Goal: Task Accomplishment & Management: Manage account settings

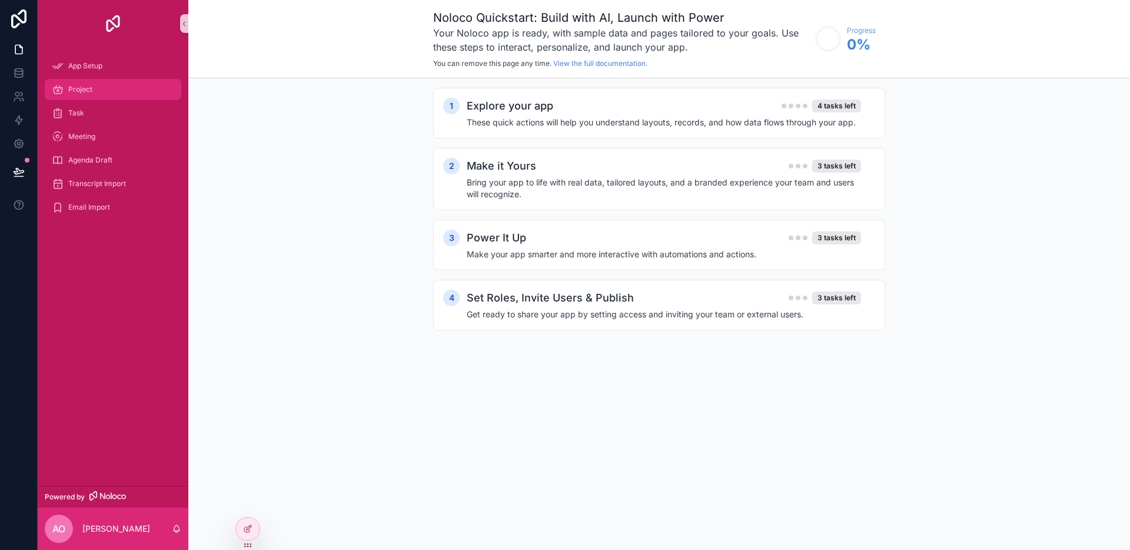
click at [108, 94] on div "Project" at bounding box center [113, 89] width 122 height 19
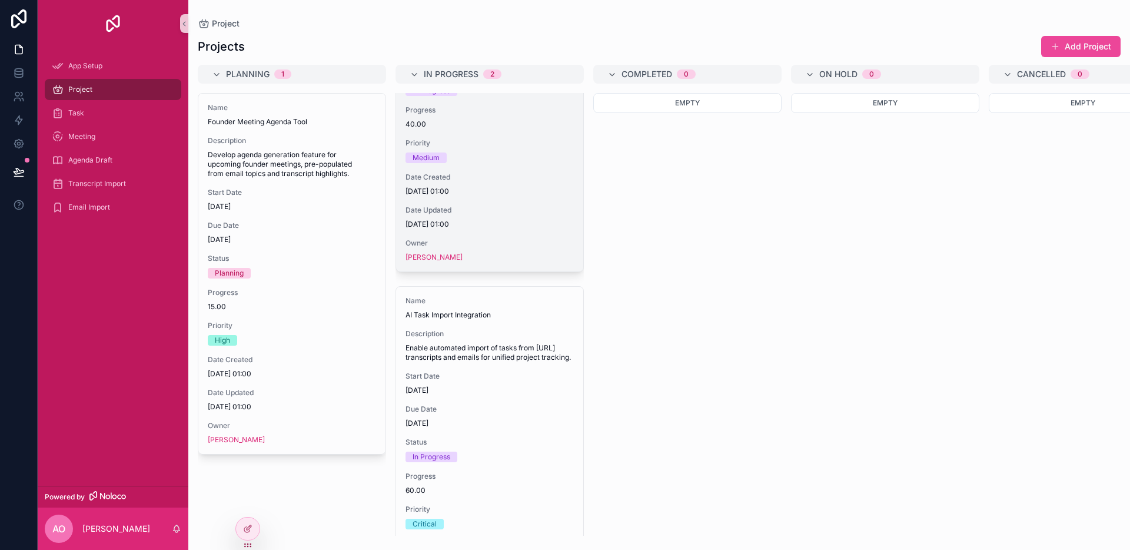
scroll to position [313, 0]
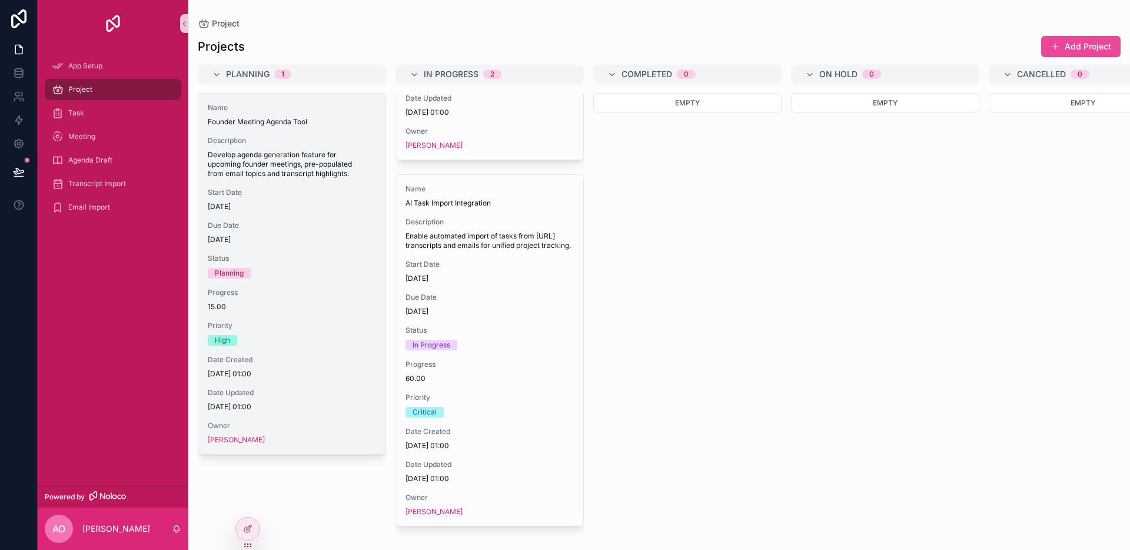
click at [317, 171] on span "Develop agenda generation feature for upcoming founder meetings, pre-populated …" at bounding box center [292, 164] width 168 height 28
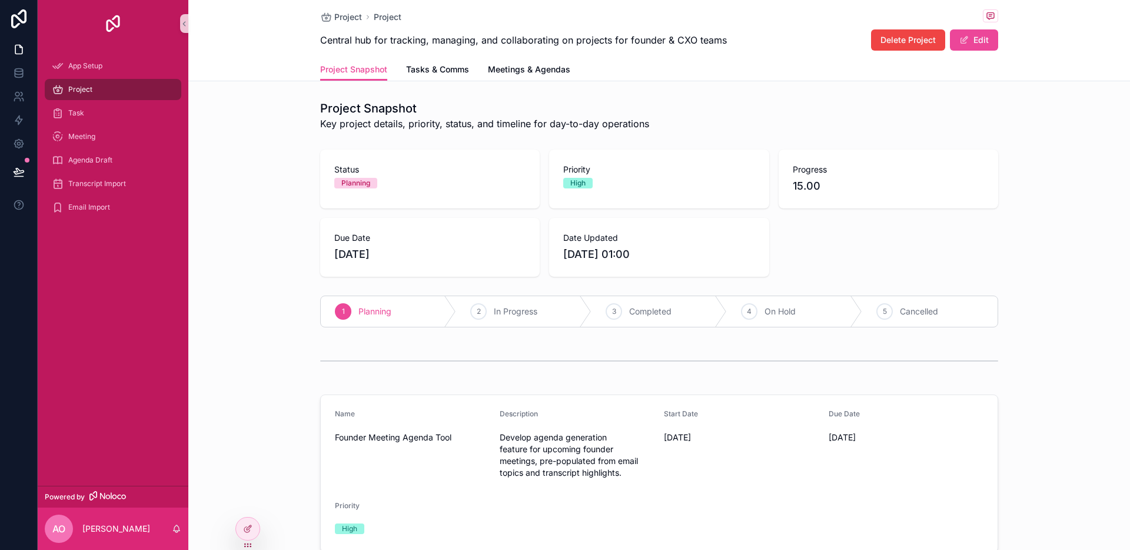
click at [856, 197] on div "Progress 15.00" at bounding box center [889, 179] width 220 height 59
click at [801, 188] on span "15.00" at bounding box center [888, 186] width 191 height 16
click at [456, 65] on span "Tasks & Comms" at bounding box center [437, 70] width 63 height 12
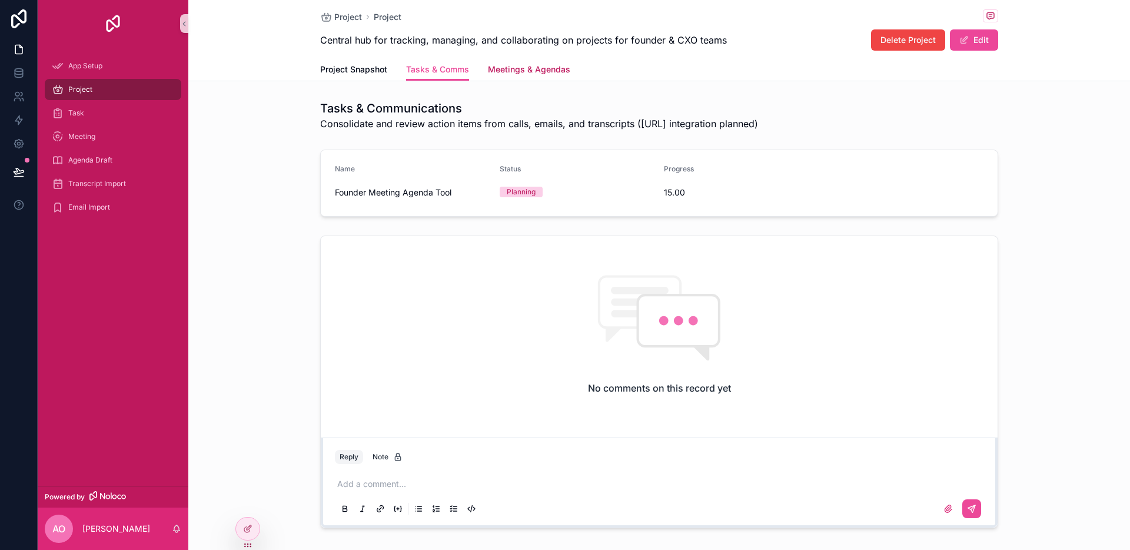
click at [522, 64] on span "Meetings & Agendas" at bounding box center [529, 70] width 82 height 12
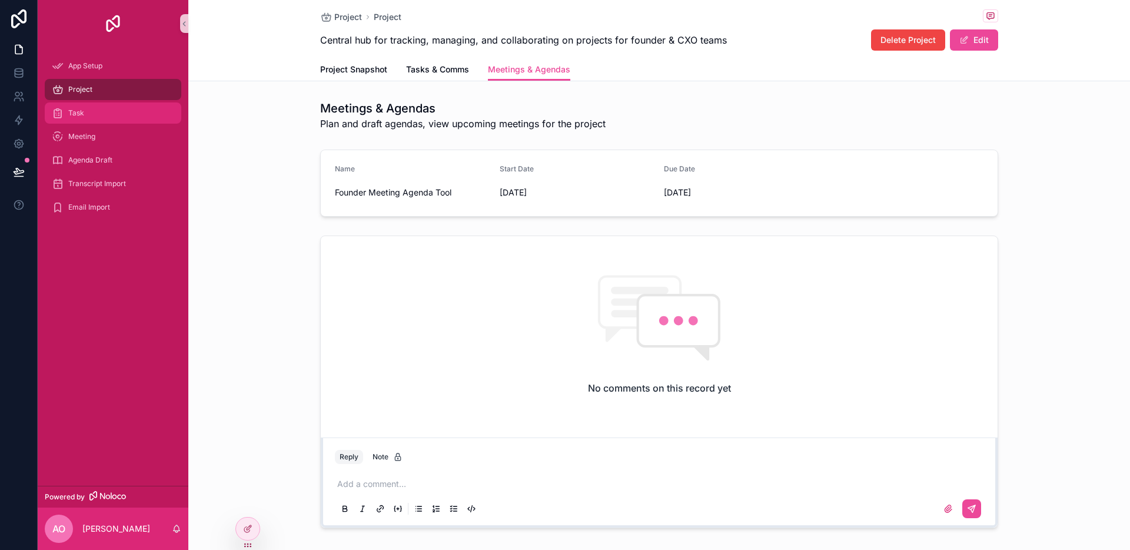
click at [117, 107] on div "Task" at bounding box center [113, 113] width 122 height 19
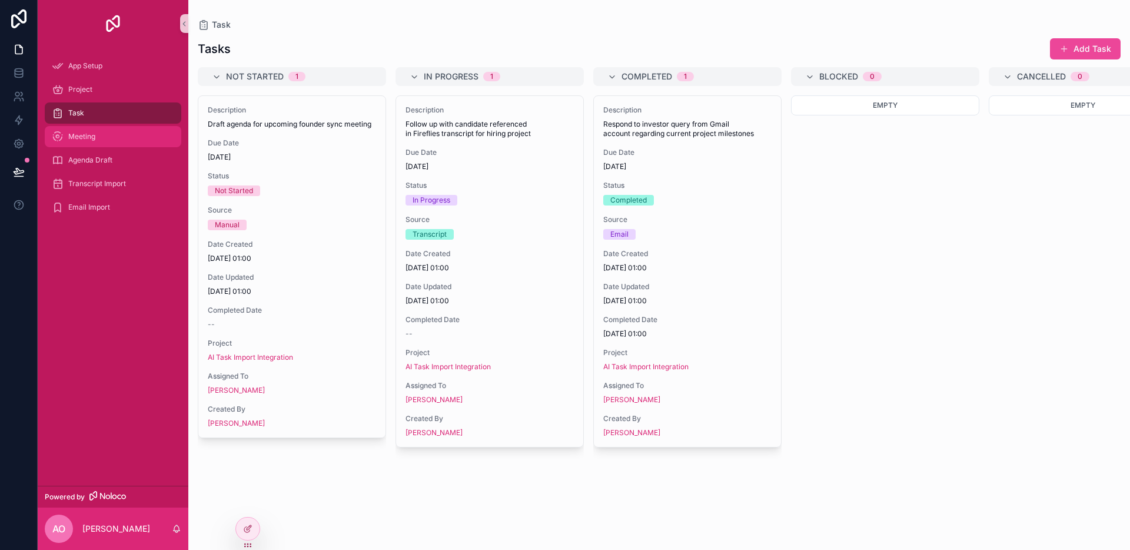
click at [111, 145] on div "Meeting" at bounding box center [113, 136] width 122 height 19
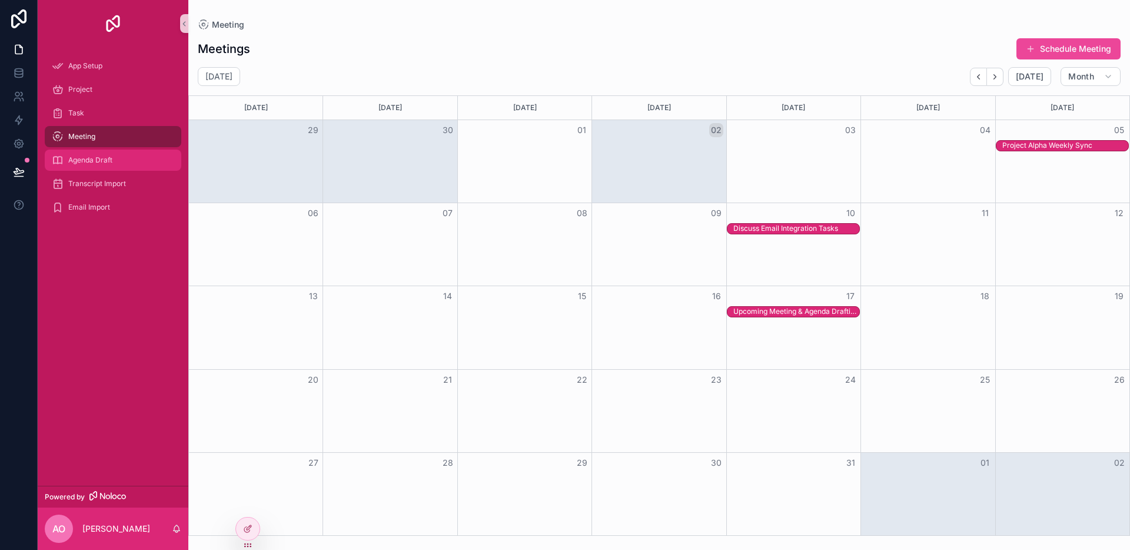
click at [109, 159] on span "Agenda Draft" at bounding box center [90, 159] width 44 height 9
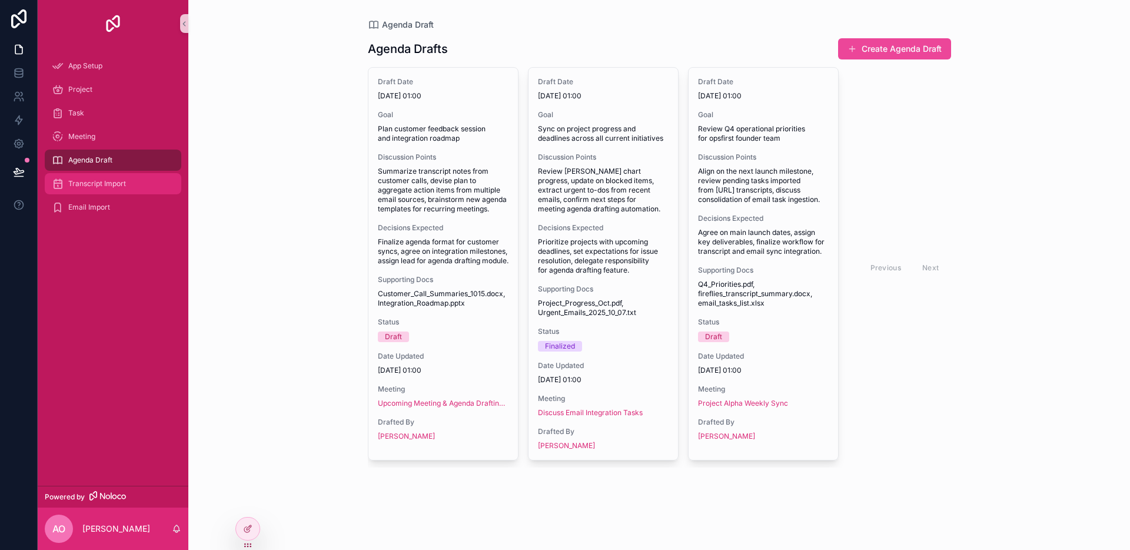
click at [129, 184] on div "Transcript Import" at bounding box center [113, 183] width 122 height 19
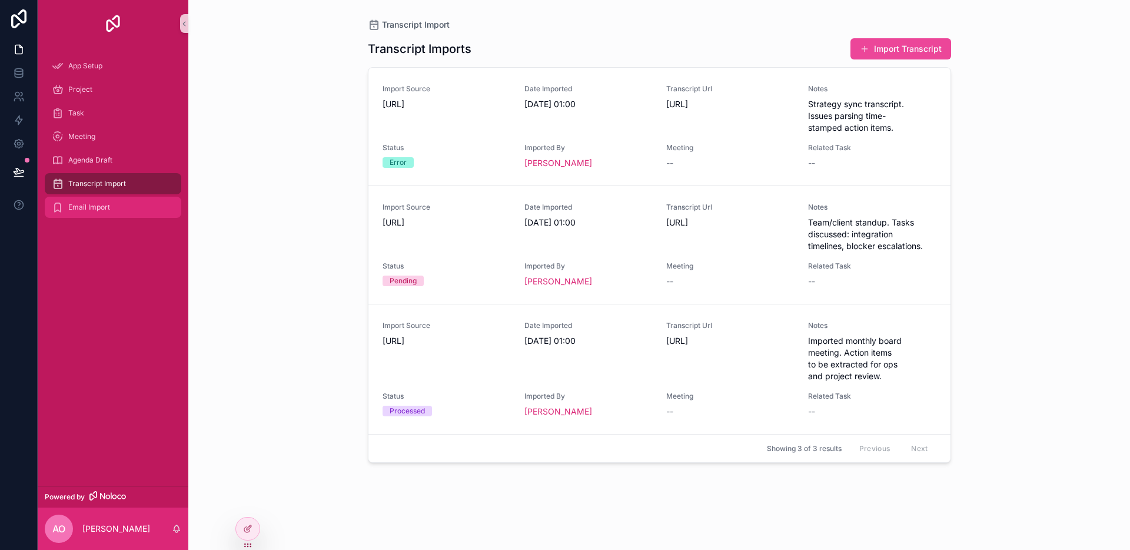
click at [124, 202] on div "Email Import" at bounding box center [113, 207] width 122 height 19
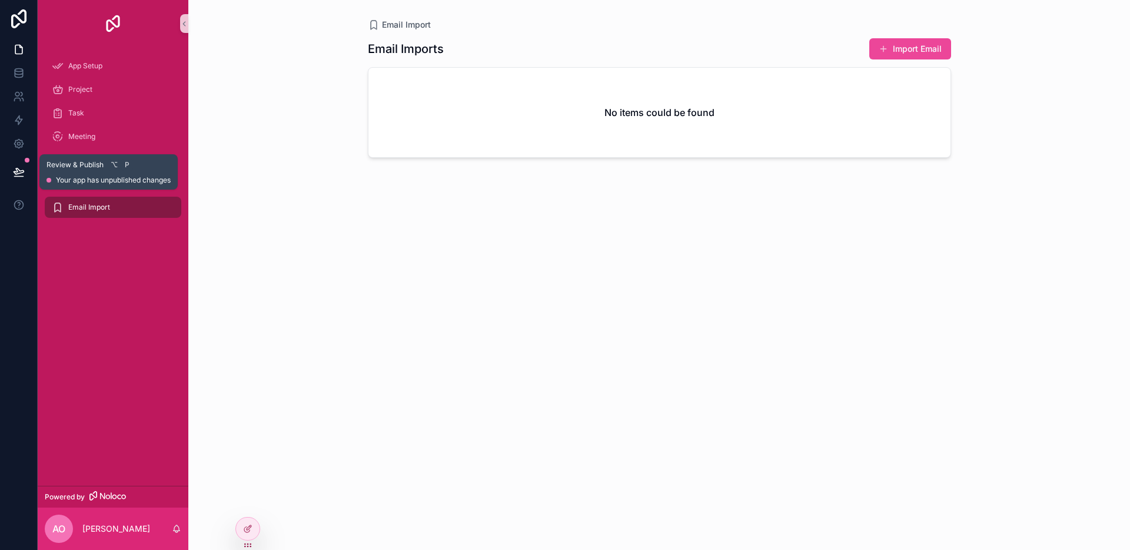
click at [24, 164] on button at bounding box center [19, 171] width 26 height 33
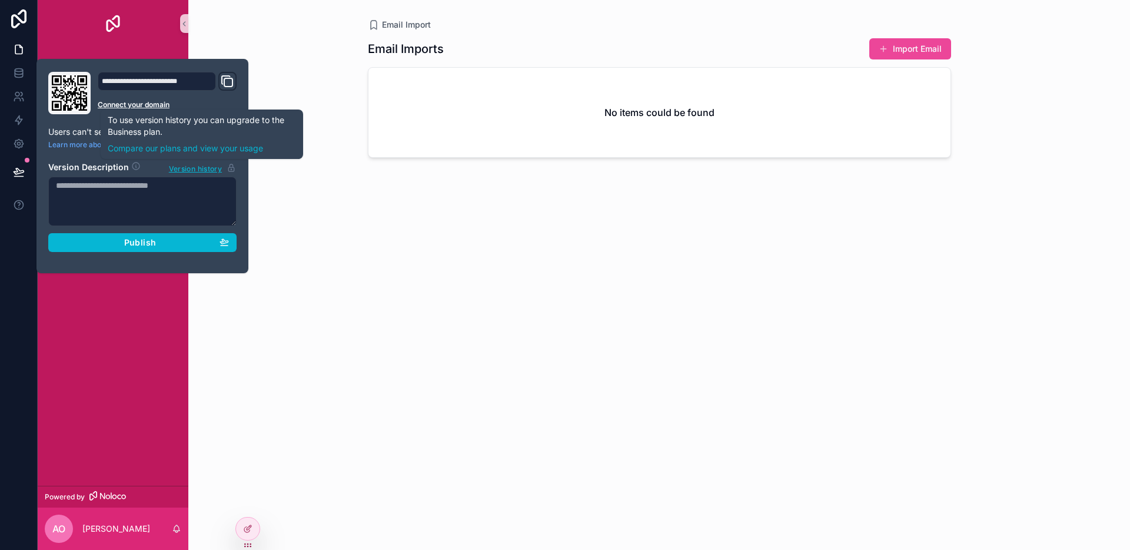
click at [265, 170] on div "Email Import Email Imports Import Email No items could be found" at bounding box center [659, 275] width 942 height 550
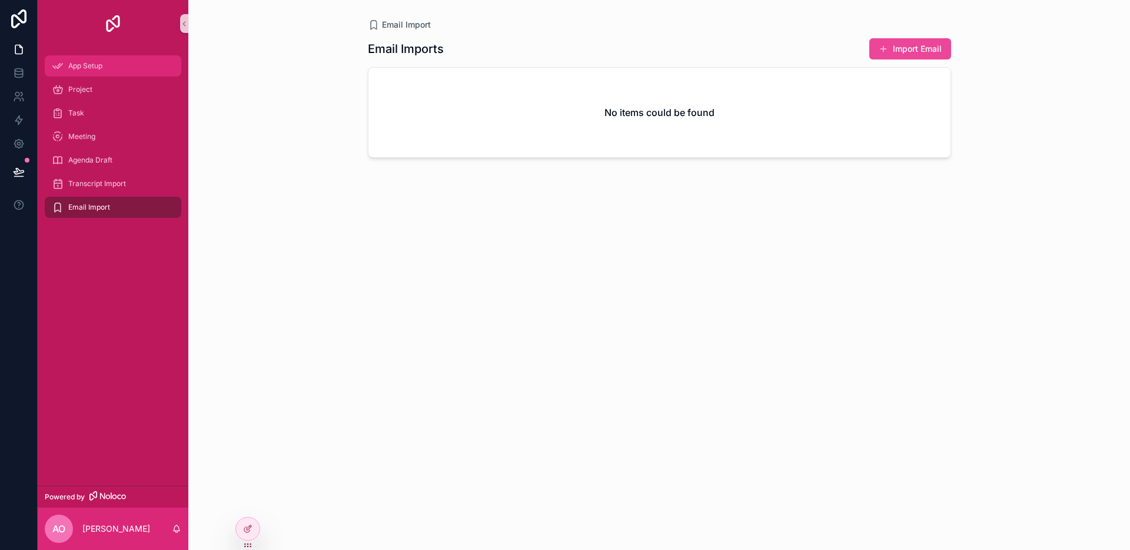
click at [98, 72] on div "App Setup" at bounding box center [113, 66] width 122 height 19
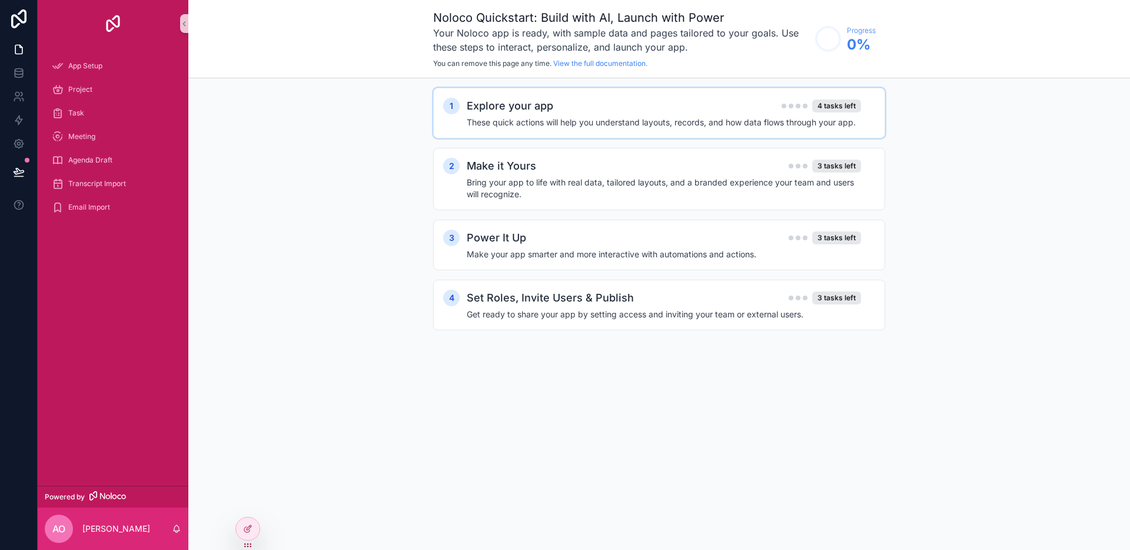
click at [553, 118] on h4 "These quick actions will help you understand layouts, records, and how data flo…" at bounding box center [664, 123] width 394 height 12
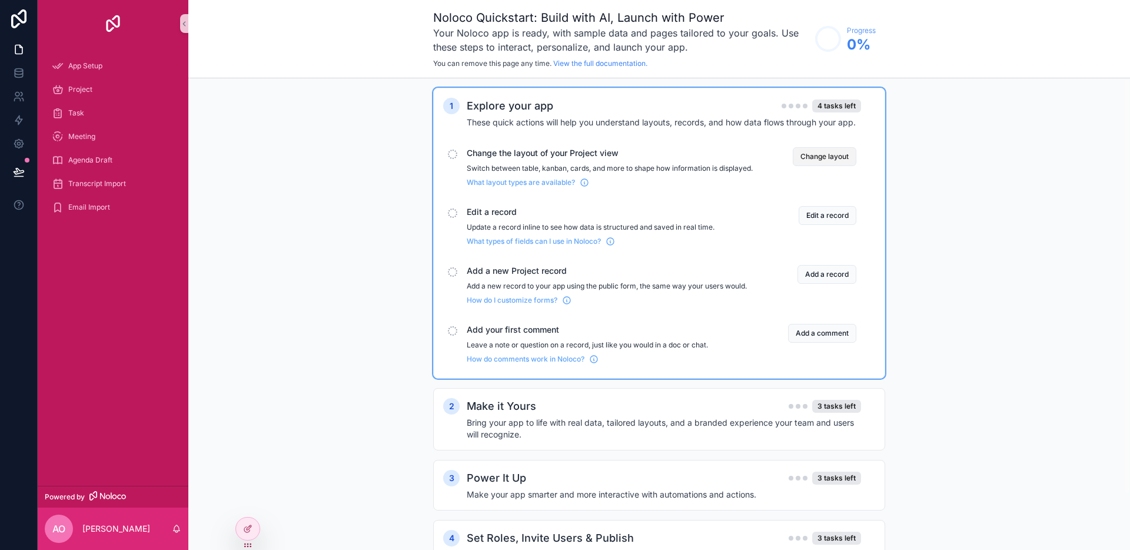
click at [799, 159] on button "Change layout" at bounding box center [825, 156] width 64 height 19
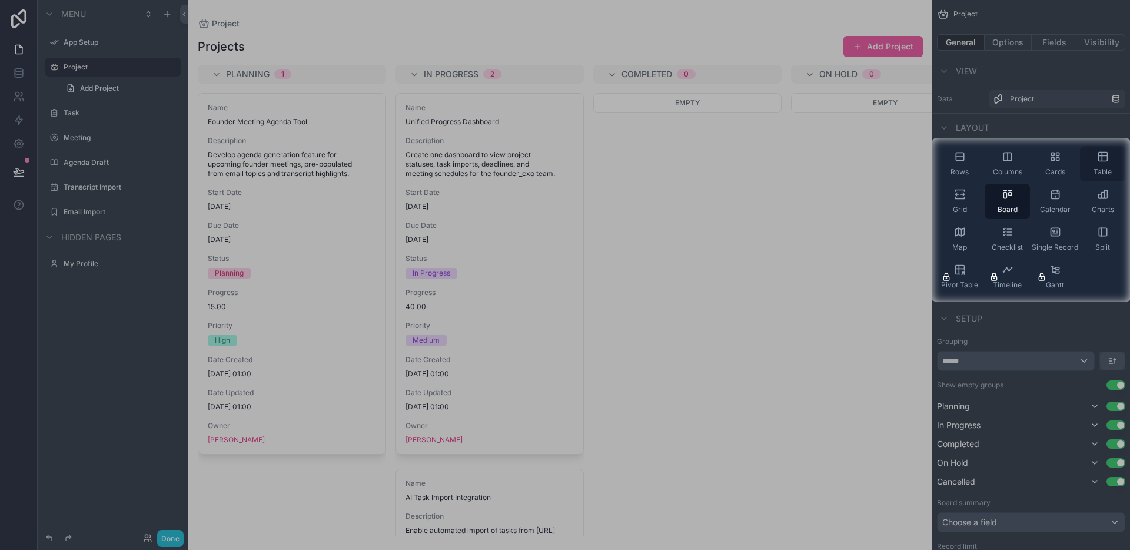
click at [1100, 173] on span "Table" at bounding box center [1103, 171] width 18 height 9
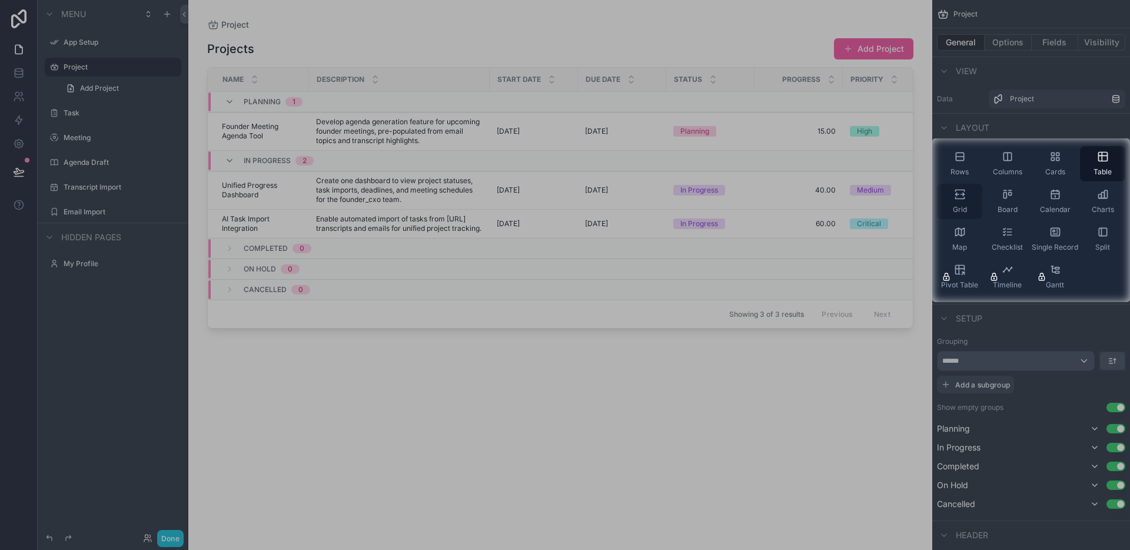
click at [960, 190] on icon "scrollable content" at bounding box center [959, 191] width 9 height 2
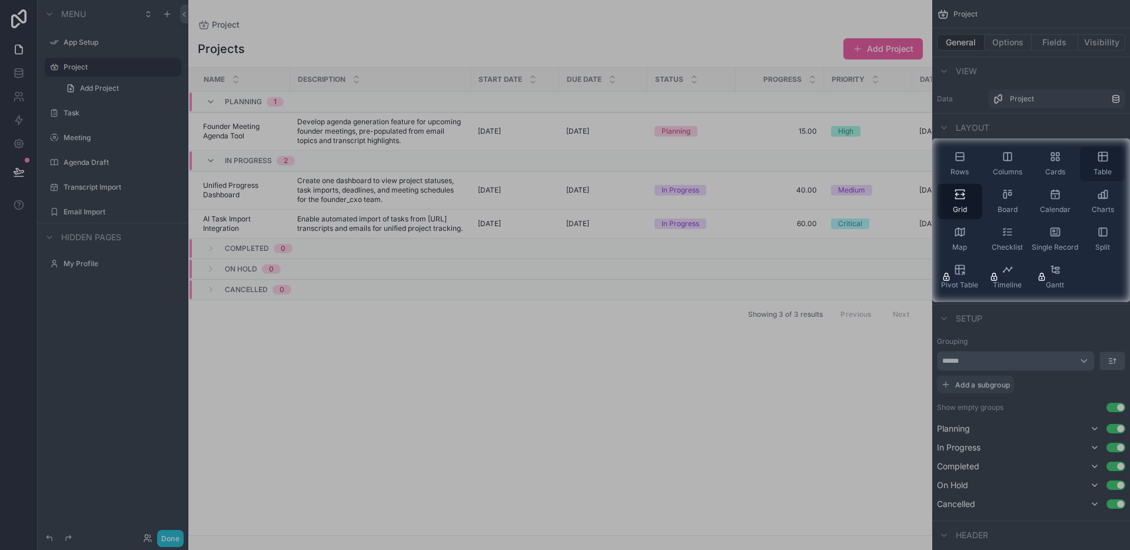
click at [1099, 164] on div "Table" at bounding box center [1102, 163] width 45 height 35
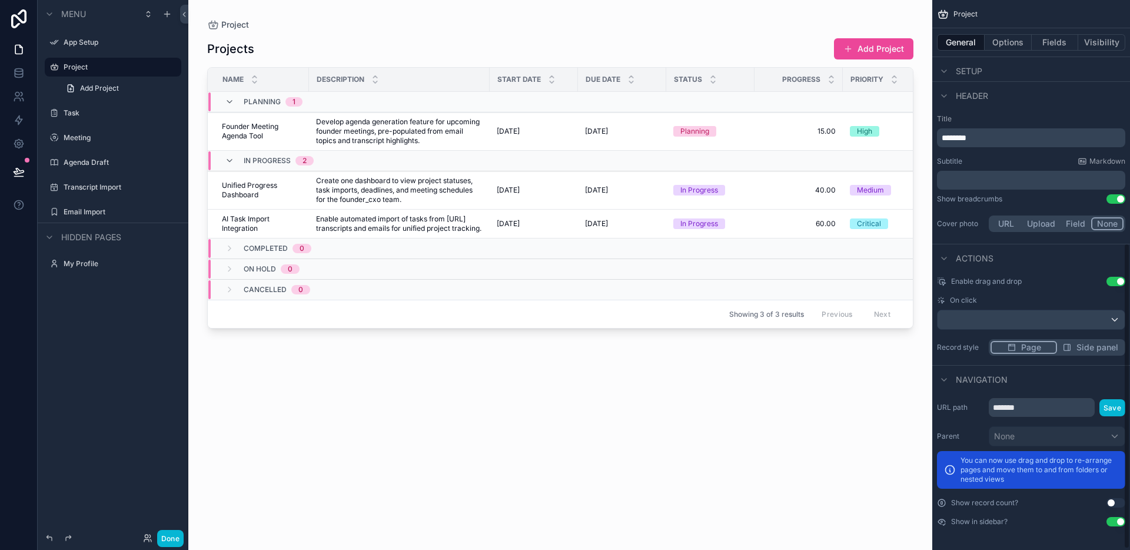
scroll to position [437, 0]
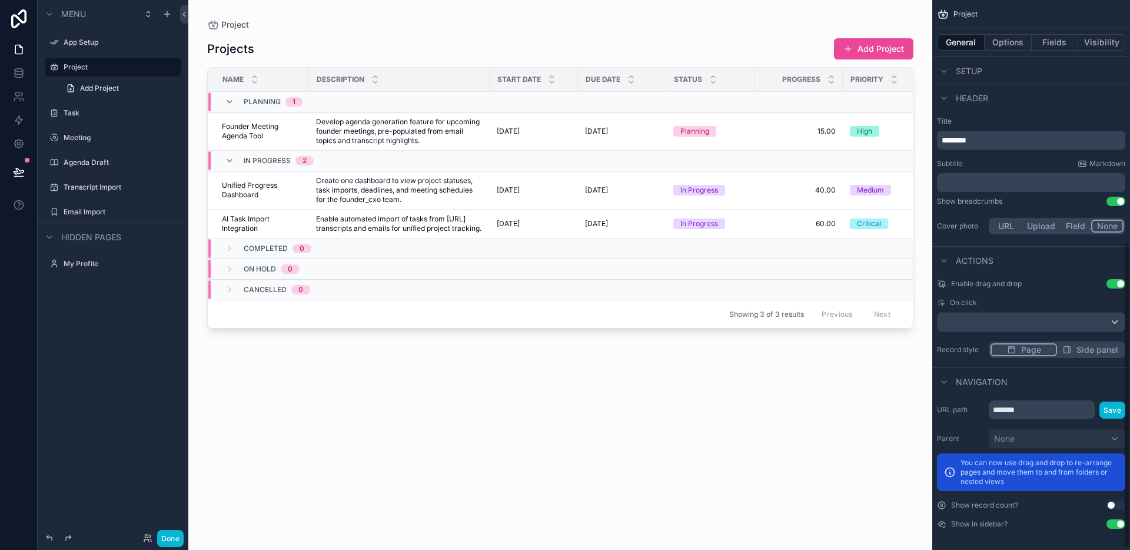
click at [1118, 501] on button "Use setting" at bounding box center [1116, 504] width 19 height 9
click at [1108, 506] on button "Use setting" at bounding box center [1116, 504] width 19 height 9
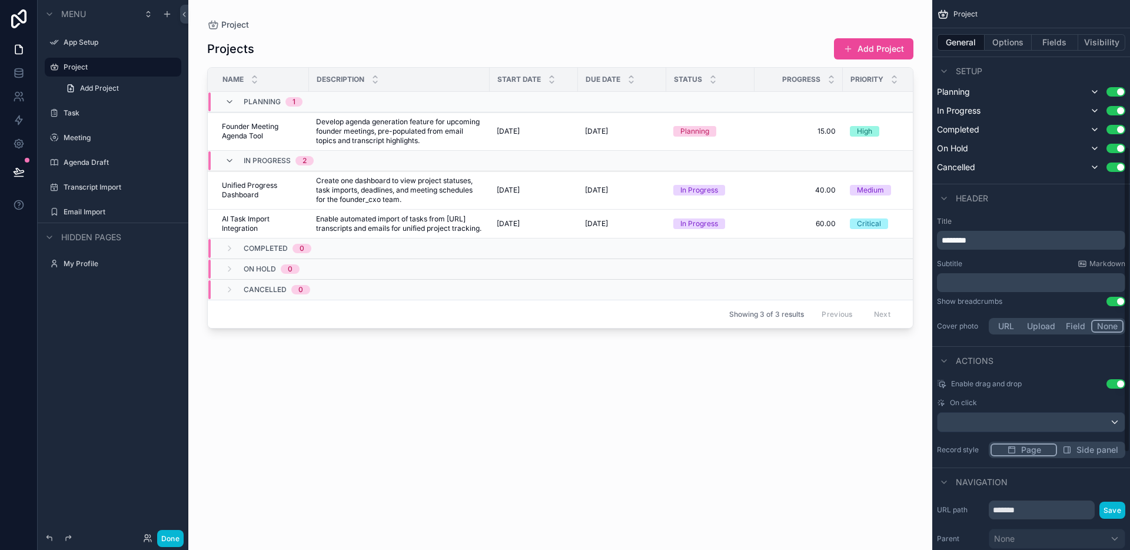
scroll to position [0, 0]
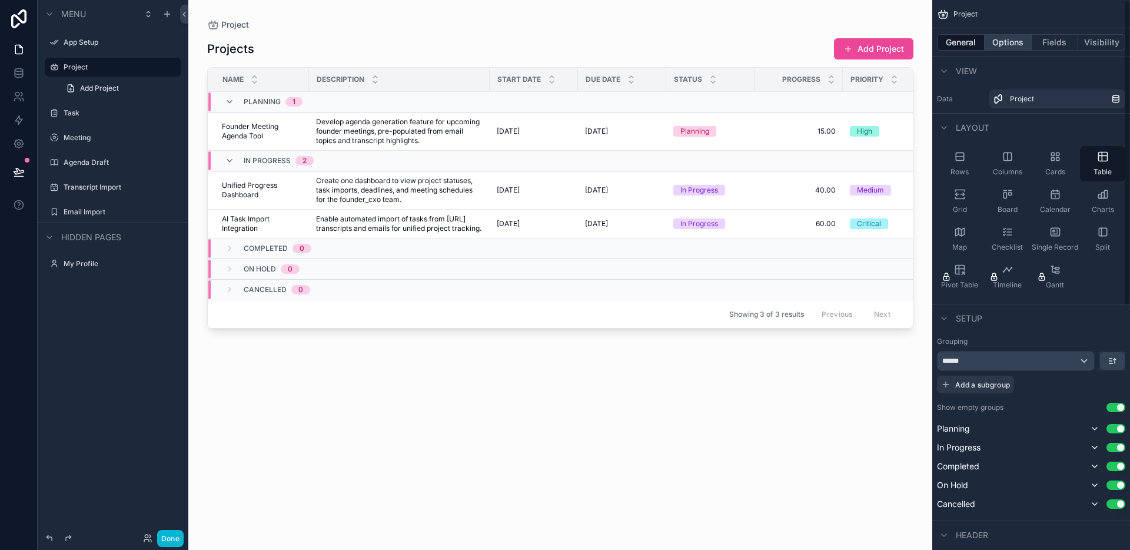
click at [1002, 41] on button "Options" at bounding box center [1008, 42] width 47 height 16
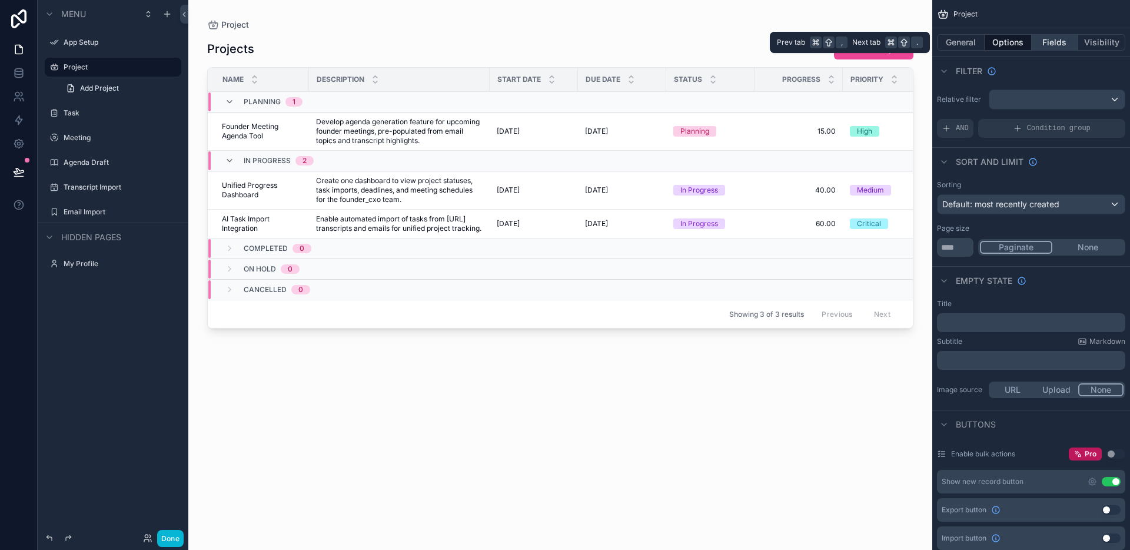
click at [1062, 47] on button "Fields" at bounding box center [1055, 42] width 47 height 16
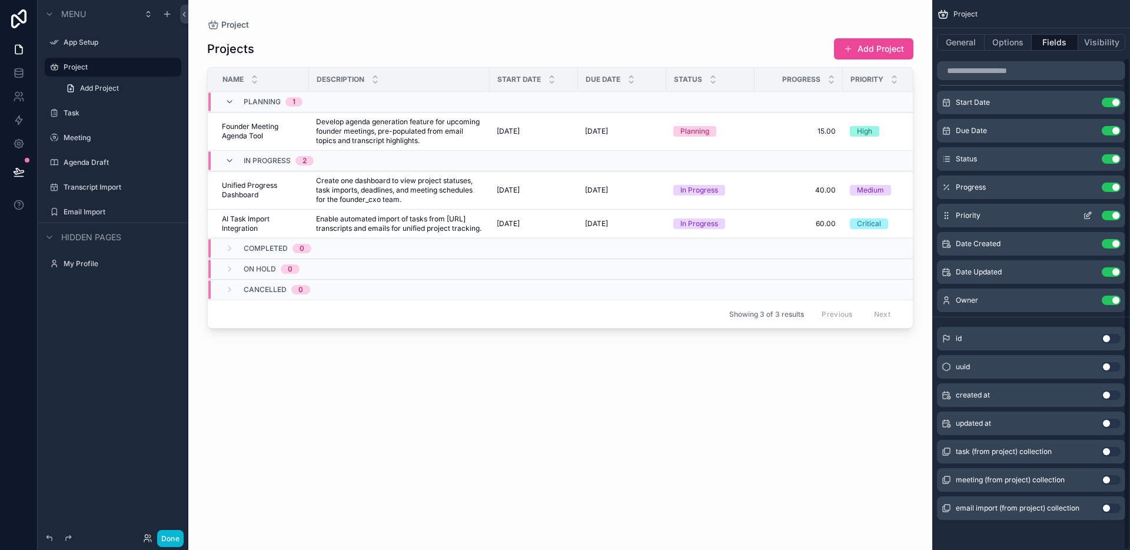
scroll to position [64, 0]
click at [1110, 450] on button "Use setting" at bounding box center [1111, 448] width 19 height 9
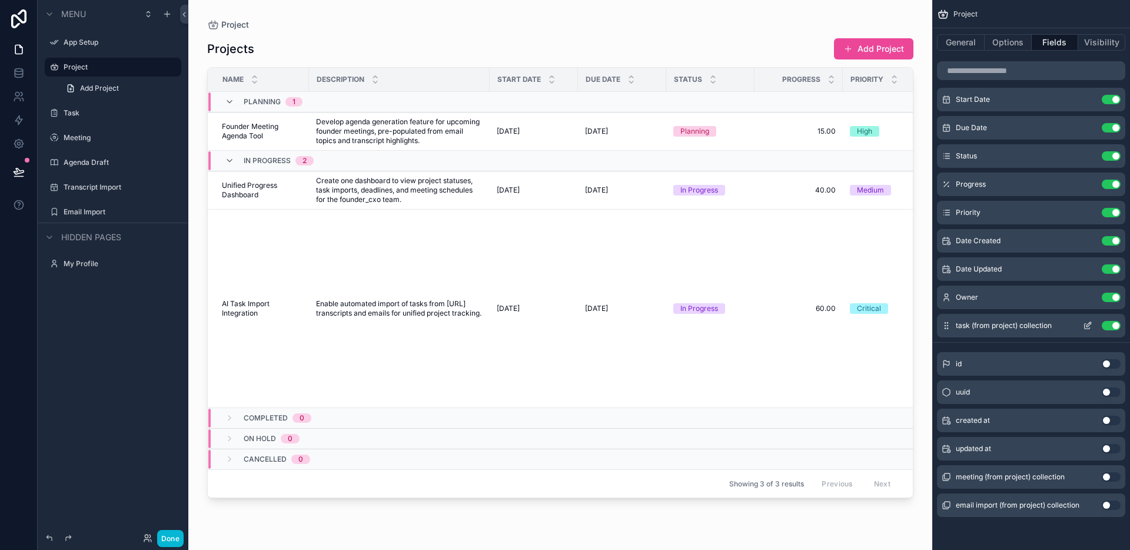
click at [1104, 325] on button "Use setting" at bounding box center [1111, 325] width 19 height 9
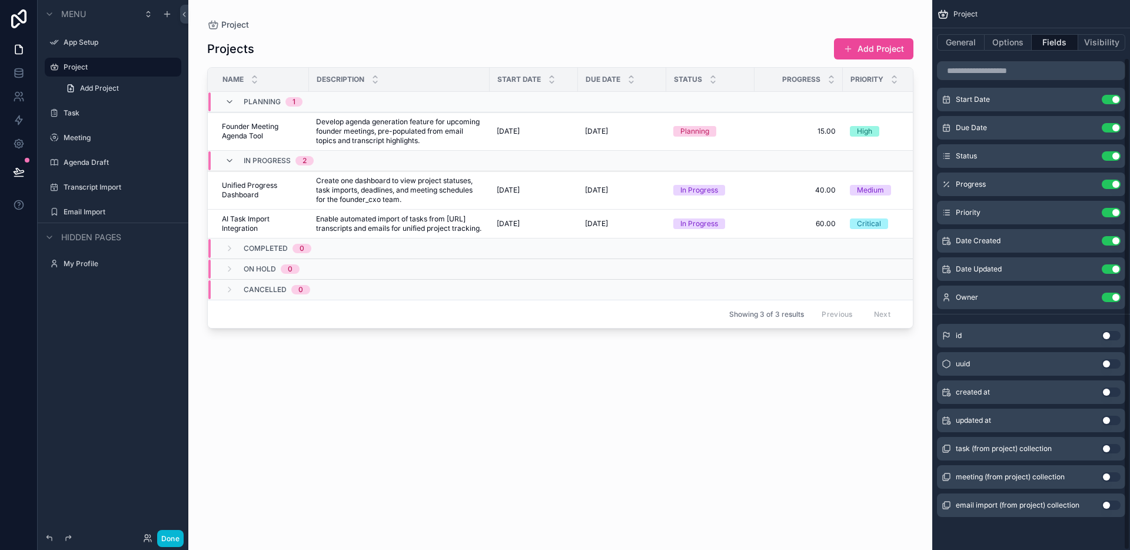
click at [1104, 325] on div "id Use setting" at bounding box center [1031, 336] width 188 height 24
click at [1105, 446] on button "Use setting" at bounding box center [1111, 448] width 19 height 9
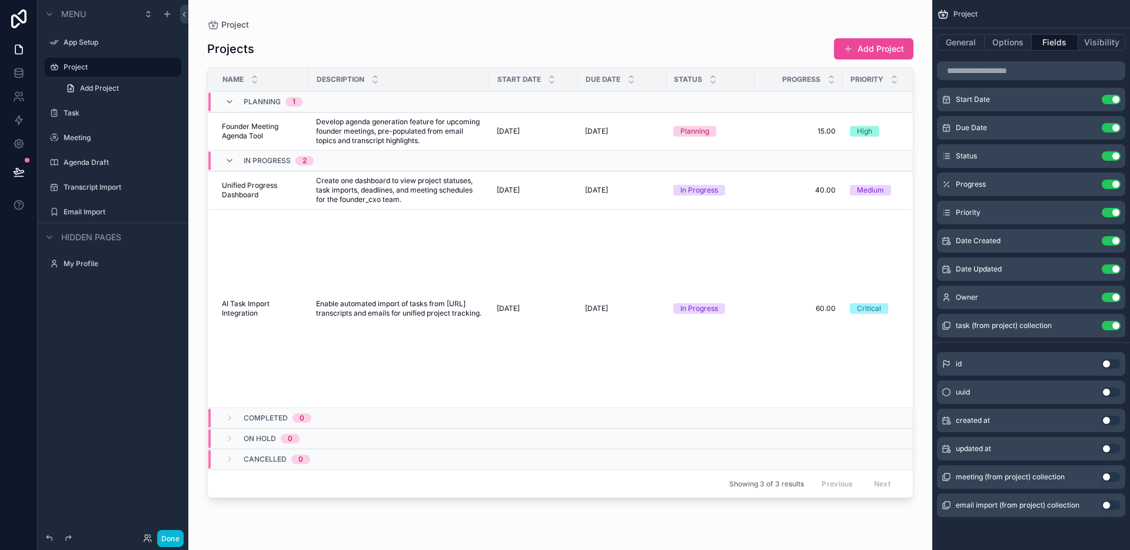
click at [1108, 475] on button "Use setting" at bounding box center [1111, 476] width 19 height 9
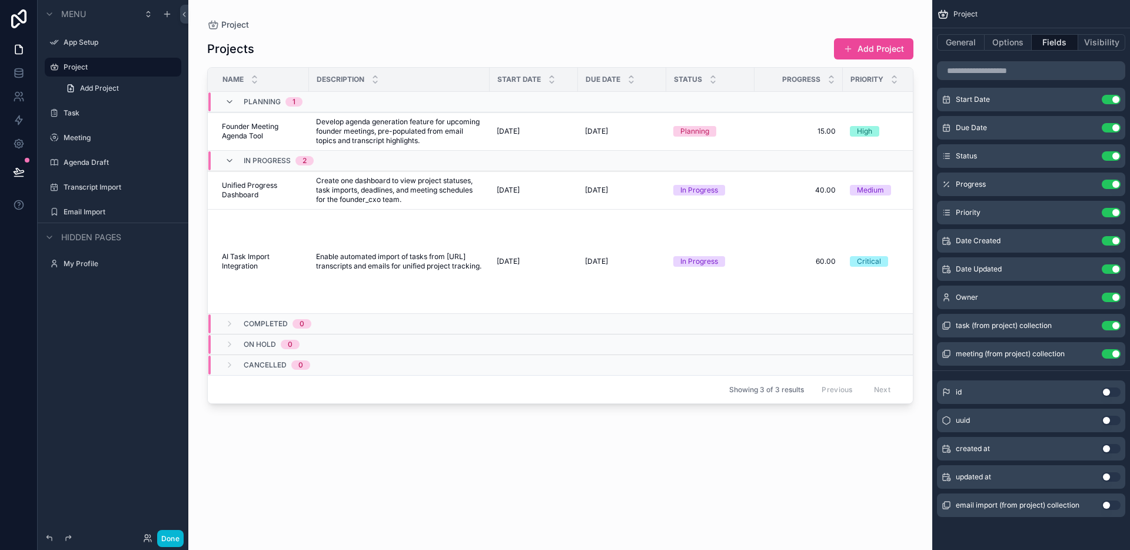
click at [1107, 507] on button "Use setting" at bounding box center [1111, 504] width 19 height 9
click at [169, 536] on button "Done" at bounding box center [170, 538] width 26 height 17
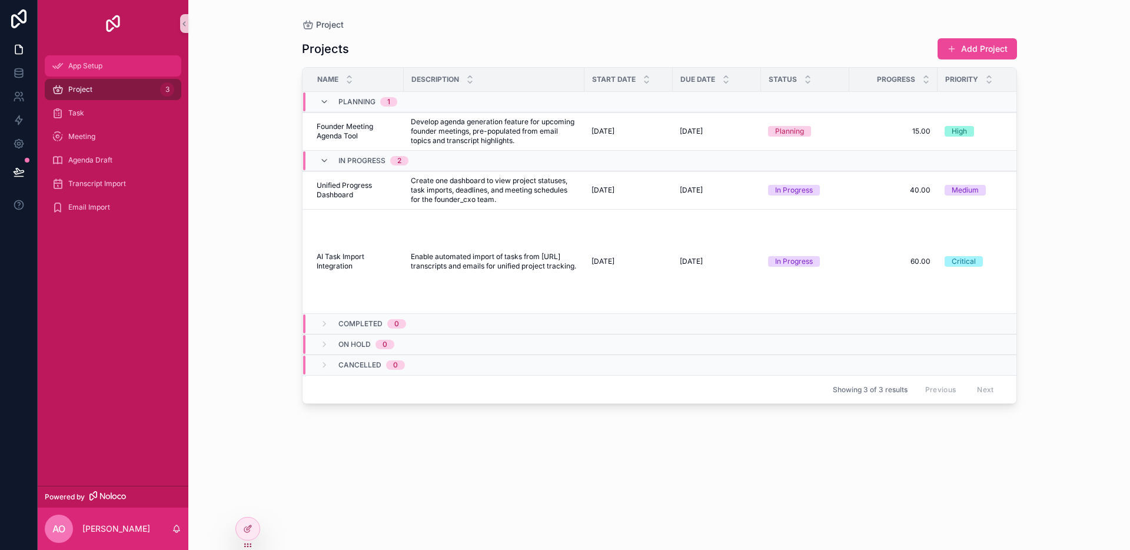
click at [150, 75] on div "App Setup" at bounding box center [113, 66] width 122 height 19
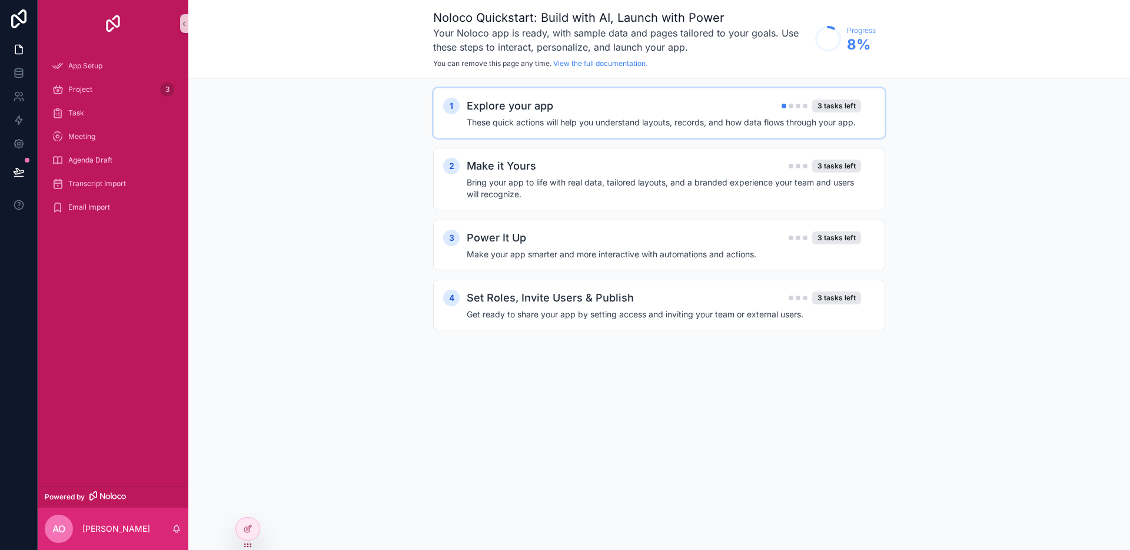
click at [536, 118] on h4 "These quick actions will help you understand layouts, records, and how data flo…" at bounding box center [664, 123] width 394 height 12
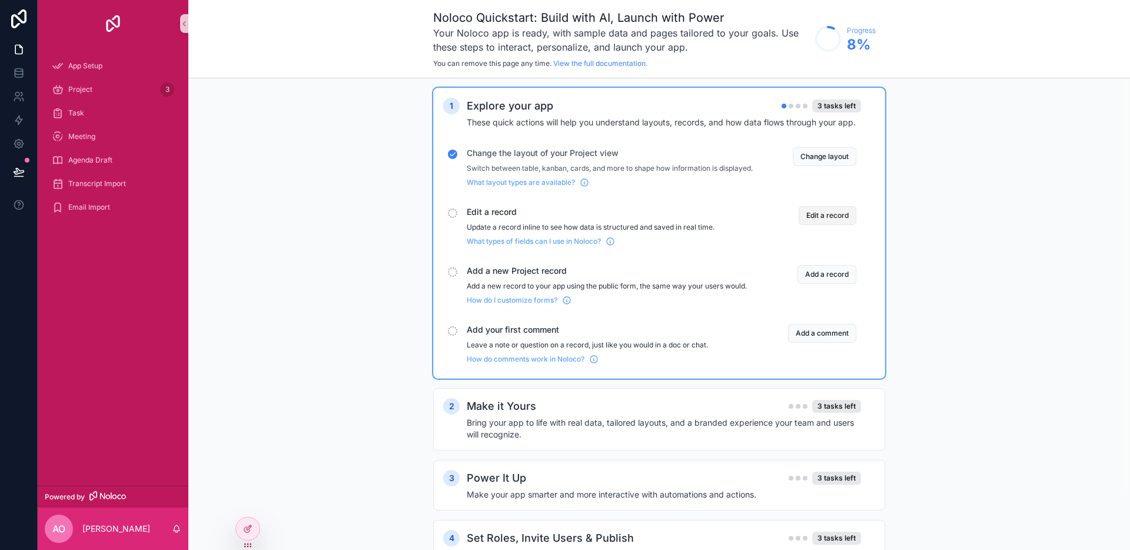
click at [814, 225] on button "Edit a record" at bounding box center [828, 215] width 58 height 19
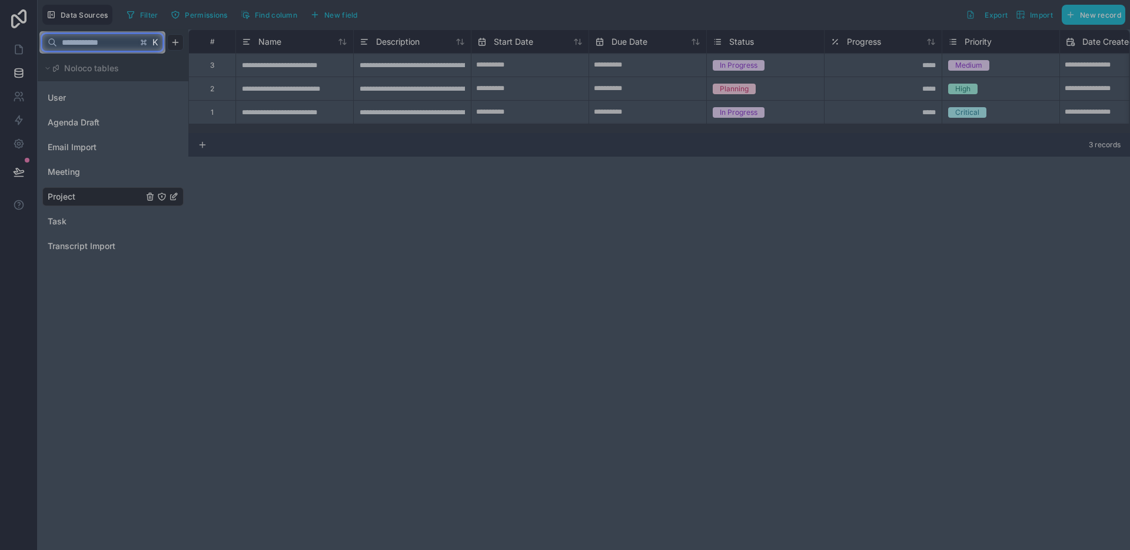
click at [127, 44] on input "text" at bounding box center [97, 42] width 80 height 21
click at [283, 86] on div at bounding box center [565, 302] width 1130 height 496
click at [115, 72] on div at bounding box center [565, 302] width 1130 height 496
click at [158, 44] on span "K" at bounding box center [155, 42] width 8 height 8
click at [114, 44] on input "text" at bounding box center [97, 42] width 80 height 21
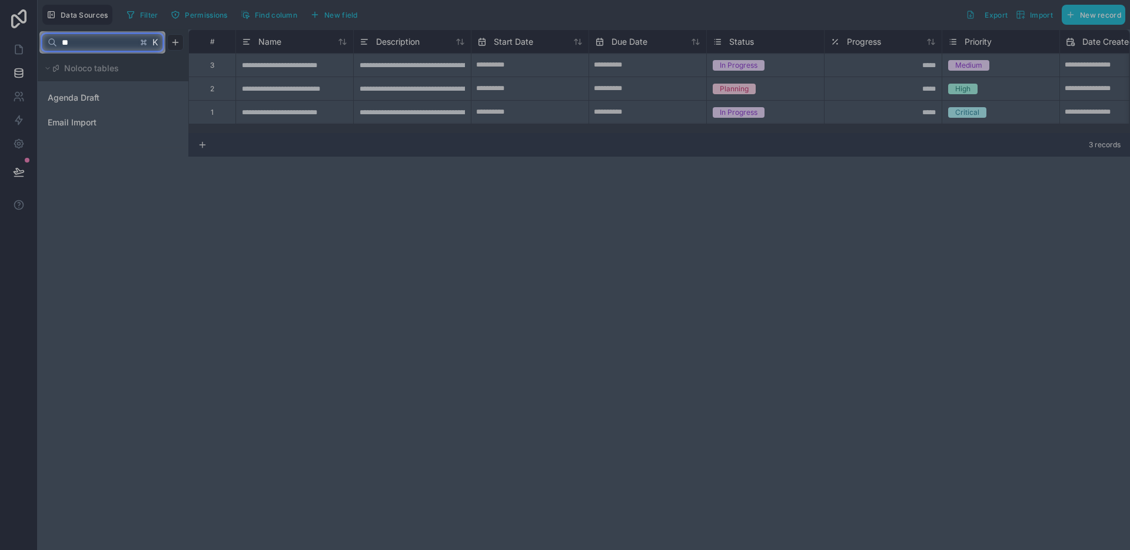
type input "**"
click at [91, 102] on div at bounding box center [565, 302] width 1130 height 496
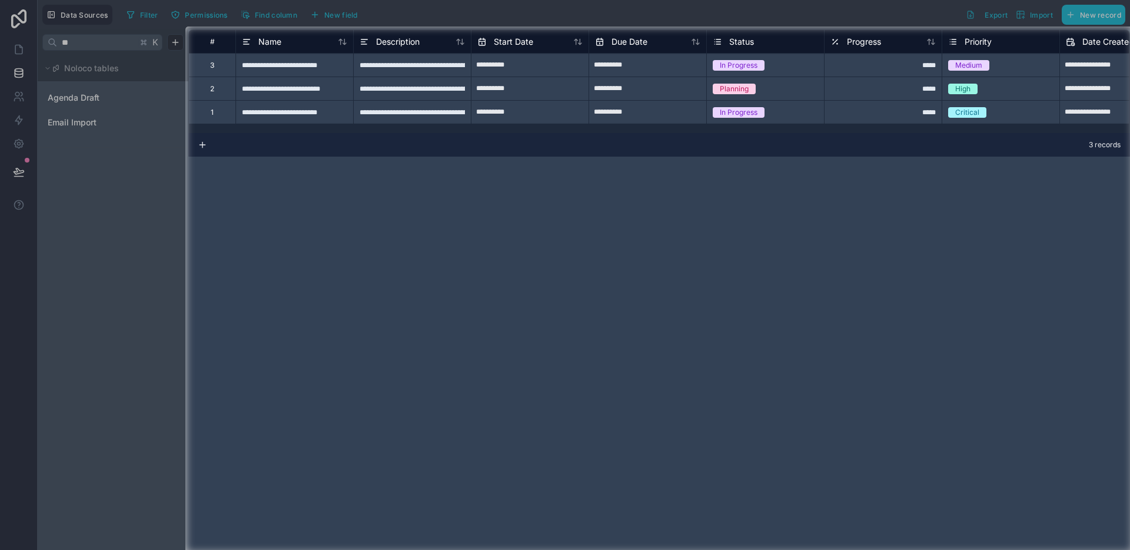
click at [91, 101] on div at bounding box center [92, 289] width 185 height 526
click at [91, 123] on div at bounding box center [92, 289] width 185 height 526
click at [265, 95] on div "**********" at bounding box center [294, 89] width 118 height 24
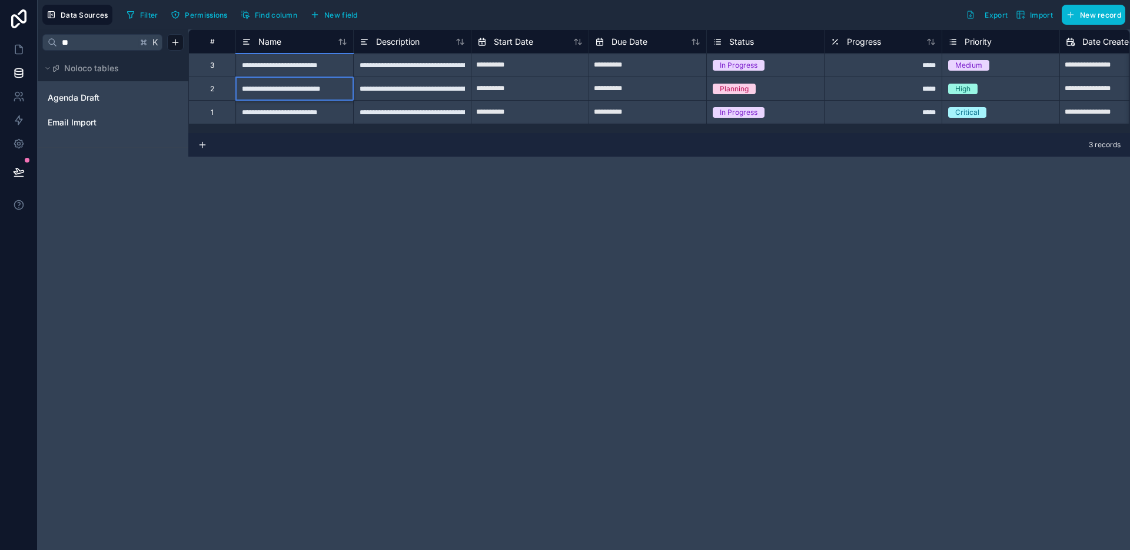
click at [265, 89] on div "**********" at bounding box center [294, 89] width 118 height 24
click at [265, 89] on input "**********" at bounding box center [294, 88] width 117 height 23
click at [344, 88] on input "**********" at bounding box center [294, 88] width 117 height 23
type input "**********"
click at [377, 172] on div "**********" at bounding box center [659, 289] width 942 height 520
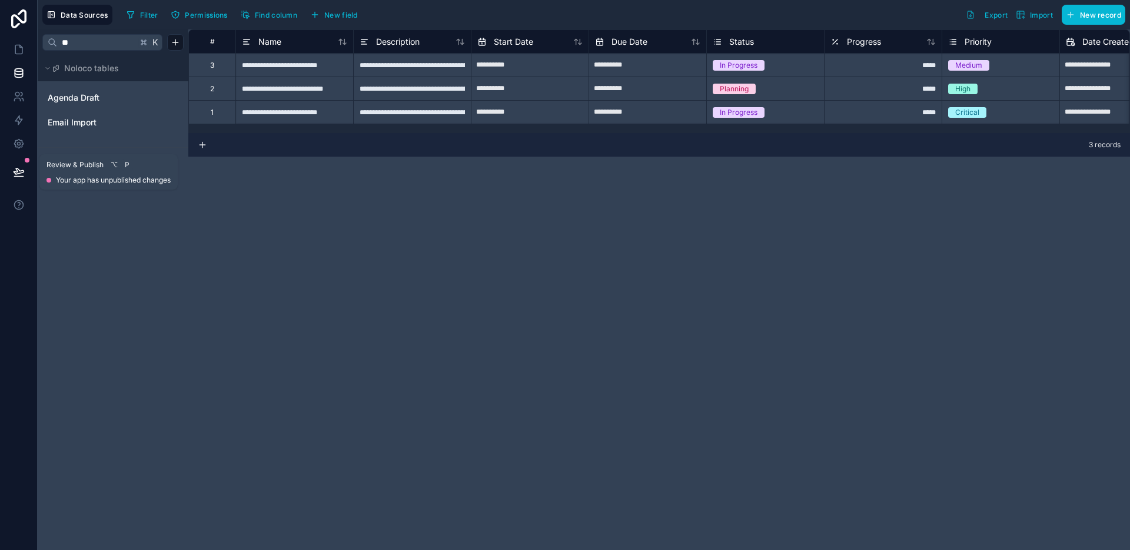
click at [25, 163] on button at bounding box center [19, 171] width 26 height 33
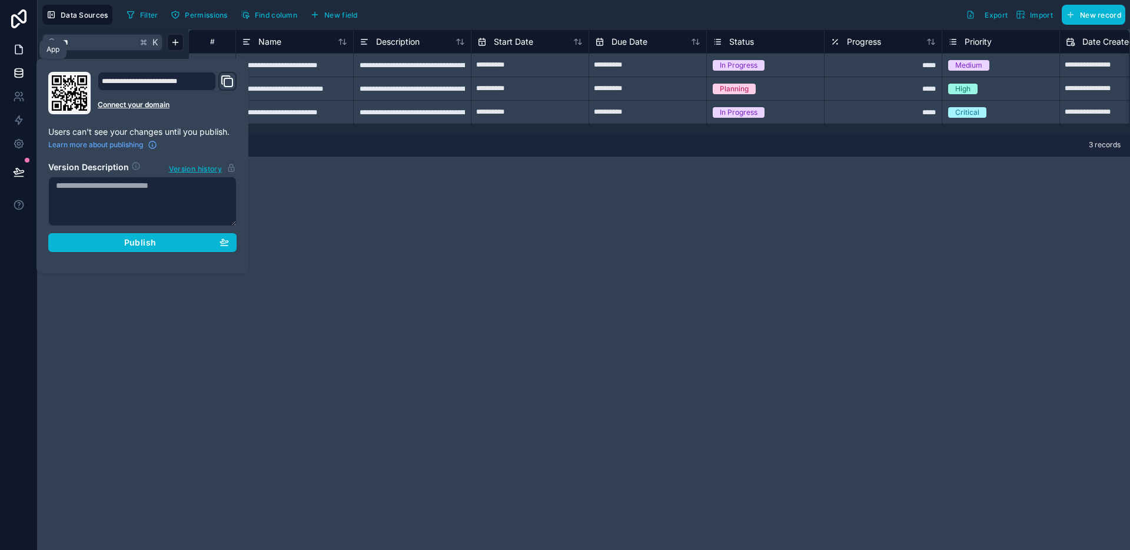
click at [15, 52] on icon at bounding box center [18, 49] width 7 height 9
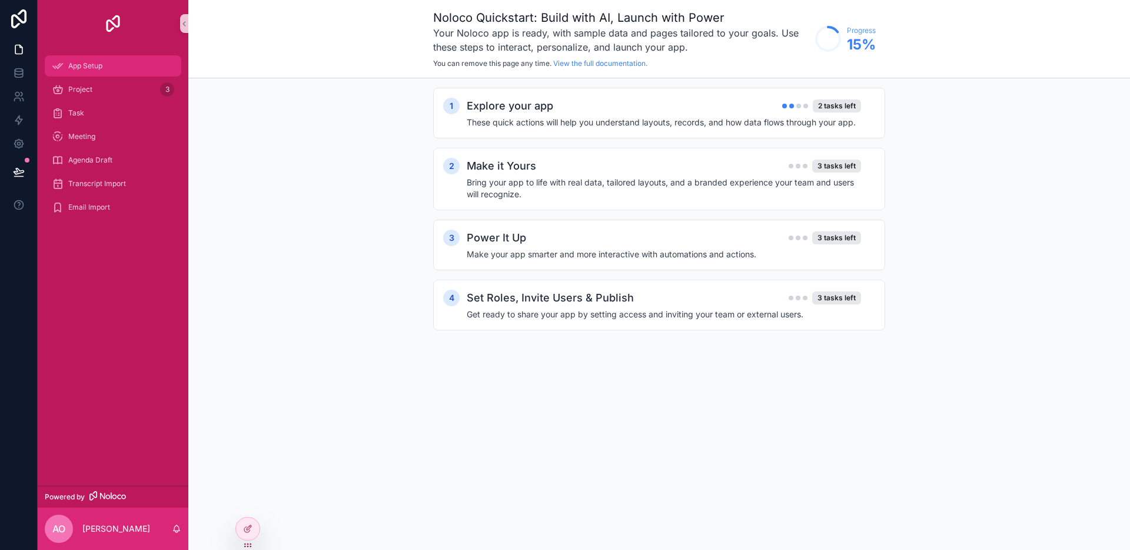
click at [87, 69] on span "App Setup" at bounding box center [85, 65] width 34 height 9
click at [825, 107] on div "2 tasks left" at bounding box center [837, 105] width 48 height 13
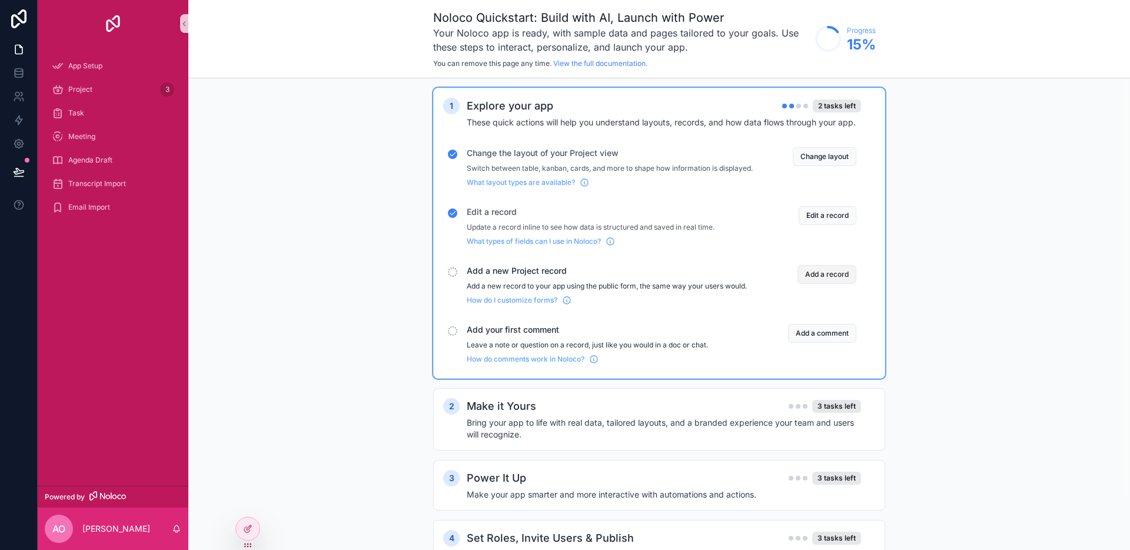
click at [827, 284] on button "Add a record" at bounding box center [827, 274] width 59 height 19
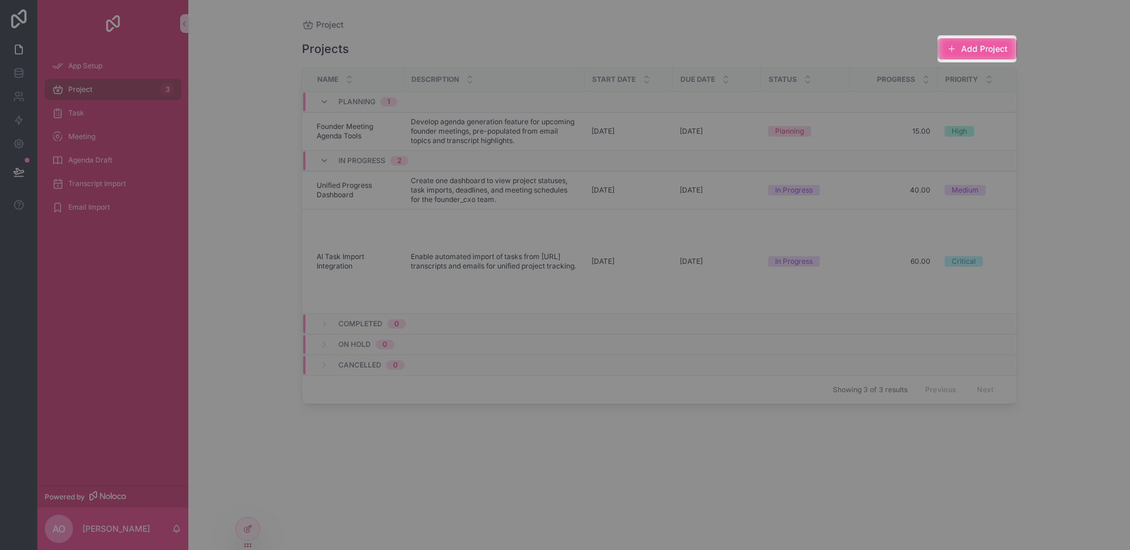
click at [962, 47] on button "Add Project" at bounding box center [977, 48] width 79 height 21
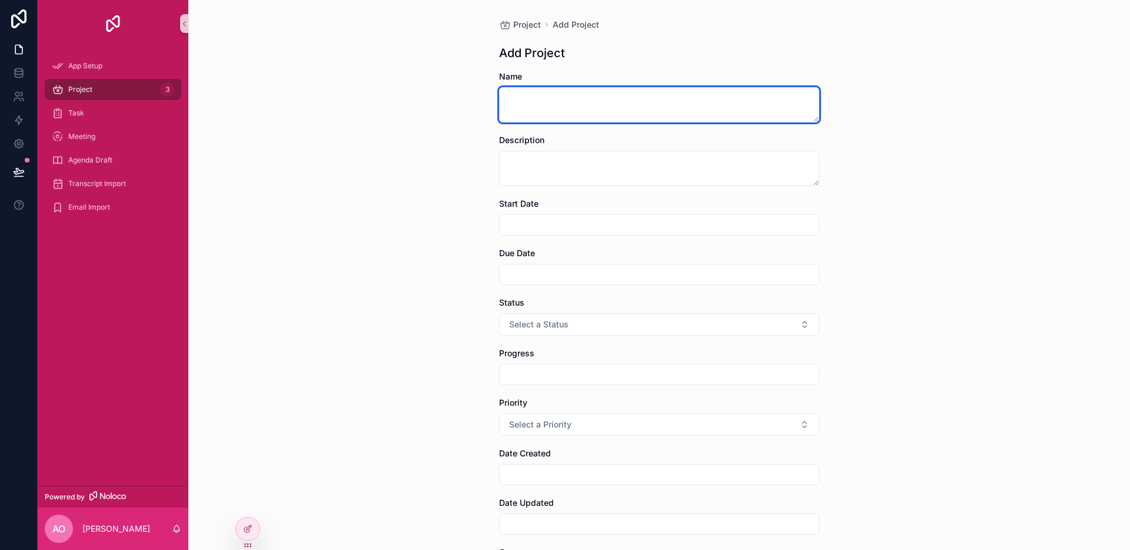
click at [658, 94] on textarea "scrollable content" at bounding box center [659, 104] width 320 height 35
type textarea "**********"
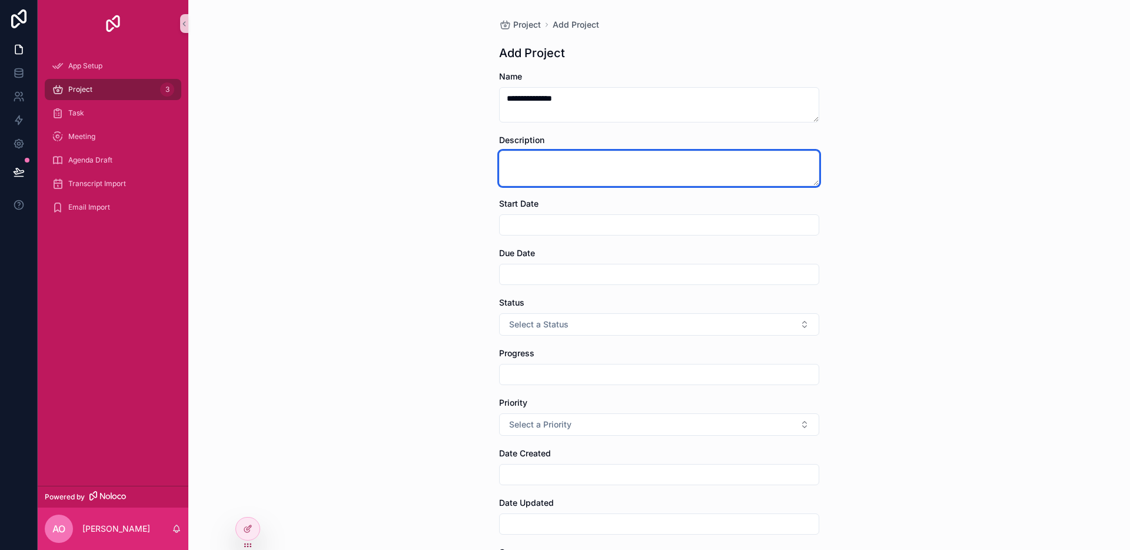
click at [613, 156] on textarea "scrollable content" at bounding box center [659, 168] width 320 height 35
type textarea "**********"
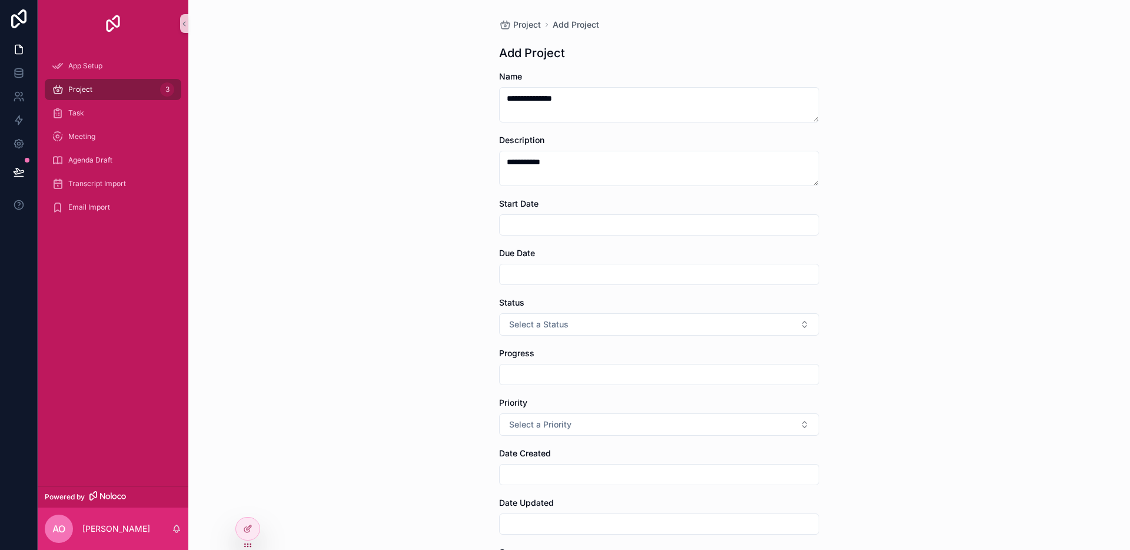
click at [554, 227] on input "scrollable content" at bounding box center [659, 225] width 319 height 16
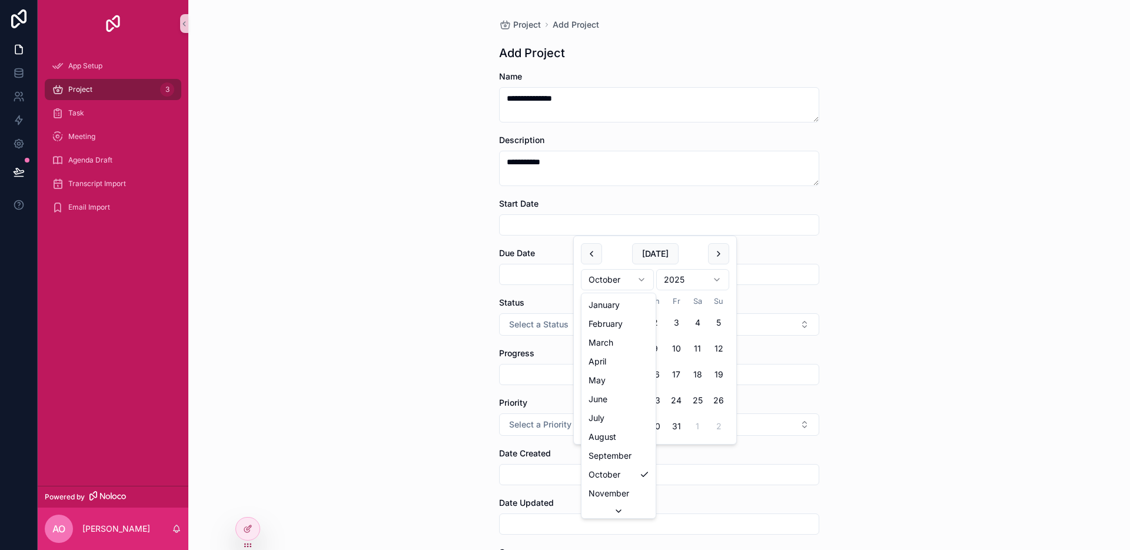
click at [598, 271] on html "**********" at bounding box center [565, 275] width 1130 height 550
click at [716, 319] on button "1" at bounding box center [718, 322] width 21 height 21
click at [632, 285] on html "**********" at bounding box center [565, 275] width 1130 height 550
click at [614, 321] on button "1" at bounding box center [612, 322] width 21 height 21
type input "**********"
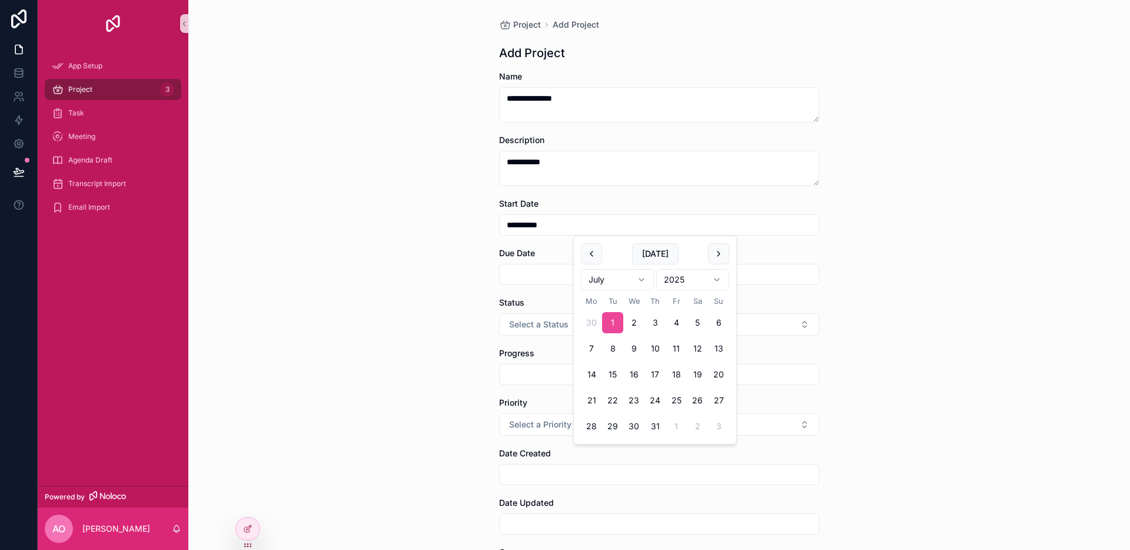
click at [532, 275] on input "scrollable content" at bounding box center [659, 274] width 319 height 16
click at [716, 306] on button "scrollable content" at bounding box center [718, 303] width 21 height 21
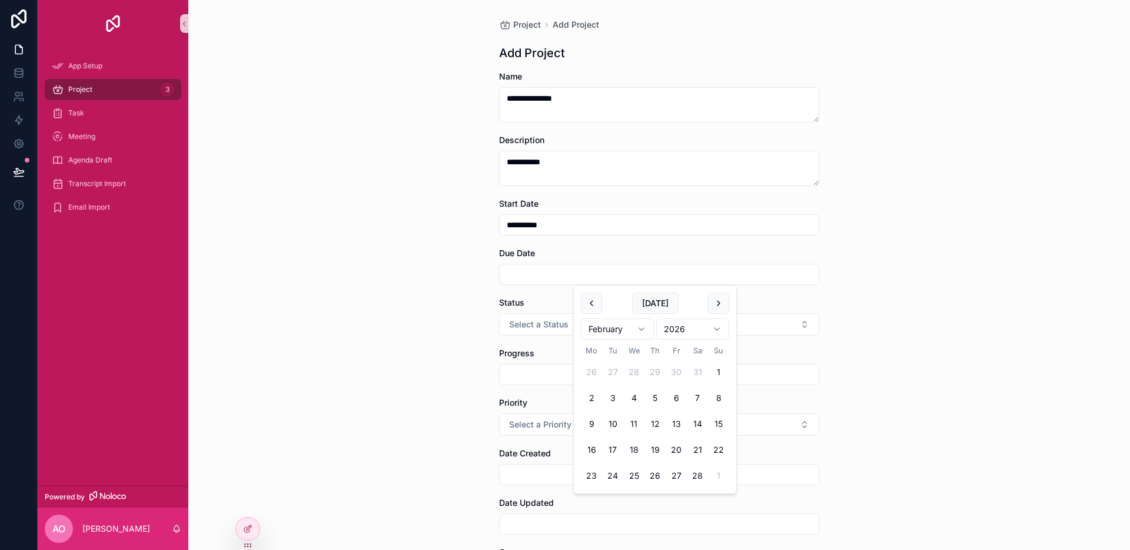
click at [716, 306] on button "scrollable content" at bounding box center [718, 303] width 21 height 21
click at [608, 502] on button "31" at bounding box center [612, 501] width 21 height 21
type input "**********"
click at [523, 342] on form "**********" at bounding box center [659, 384] width 320 height 627
click at [526, 321] on span "Select a Status" at bounding box center [538, 324] width 59 height 12
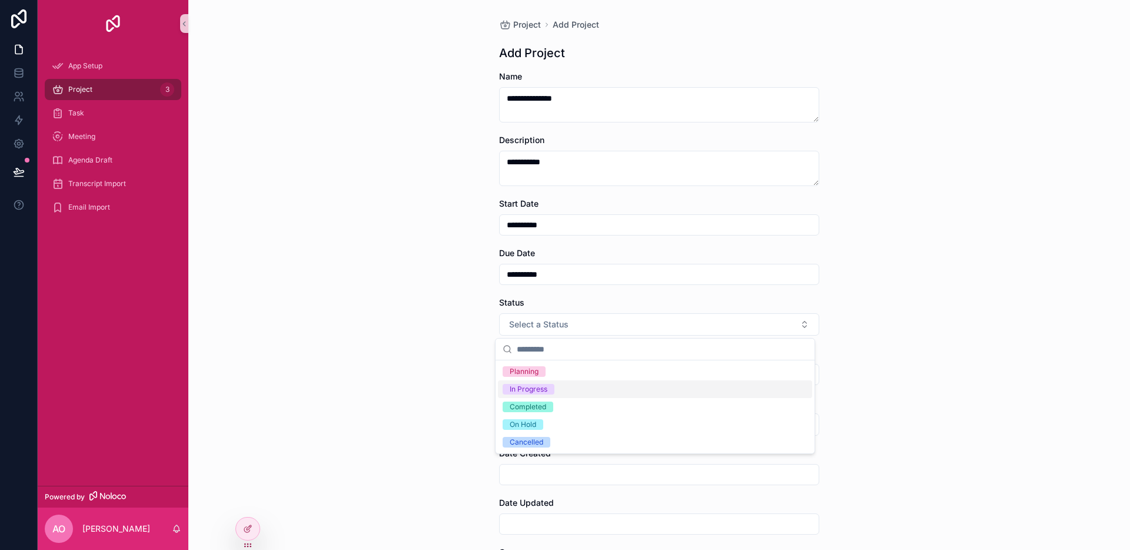
click at [529, 392] on div "In Progress" at bounding box center [529, 389] width 38 height 11
click at [519, 378] on input "scrollable content" at bounding box center [659, 374] width 319 height 16
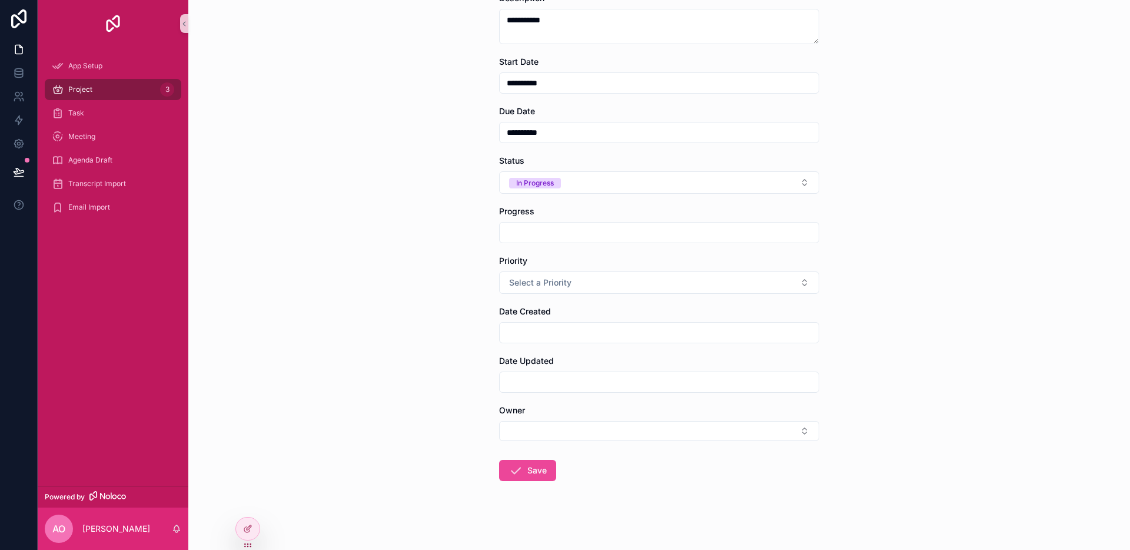
scroll to position [148, 0]
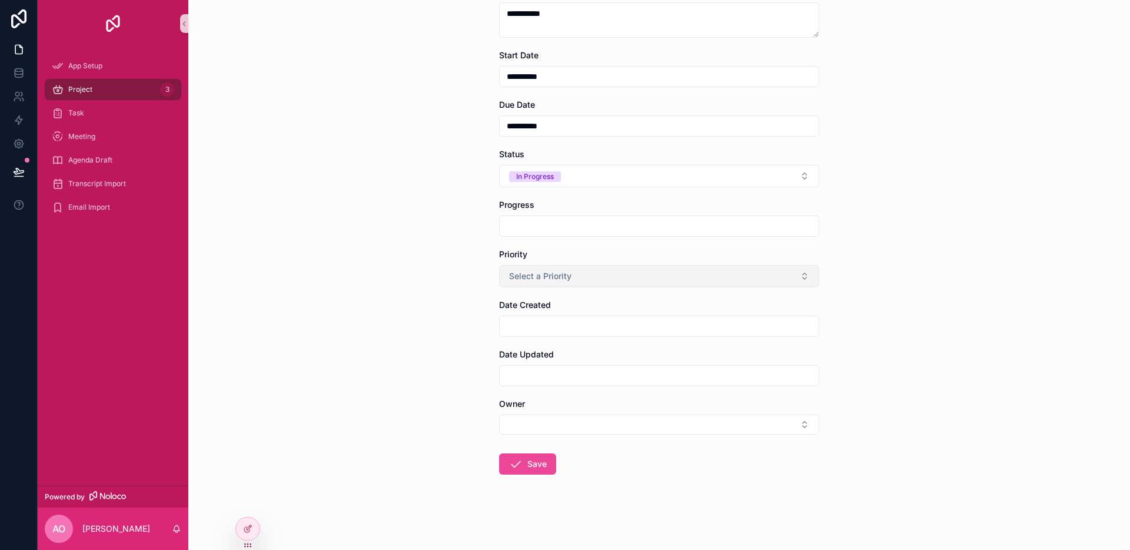
click at [522, 277] on span "Select a Priority" at bounding box center [540, 276] width 62 height 12
click at [522, 364] on div "High" at bounding box center [655, 359] width 314 height 18
click at [515, 330] on input "scrollable content" at bounding box center [659, 326] width 319 height 16
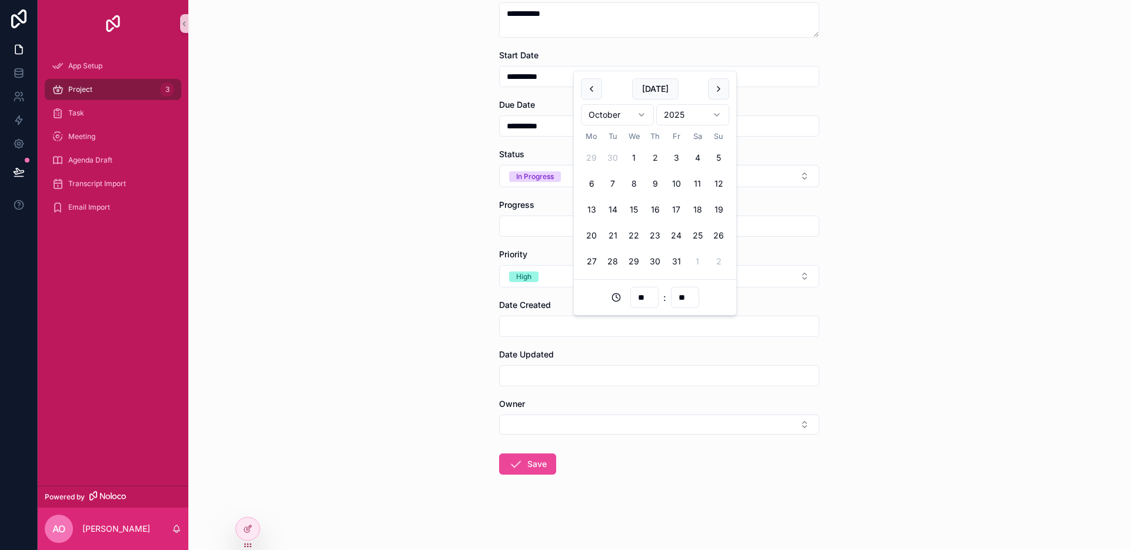
click at [465, 337] on div "**********" at bounding box center [659, 127] width 942 height 550
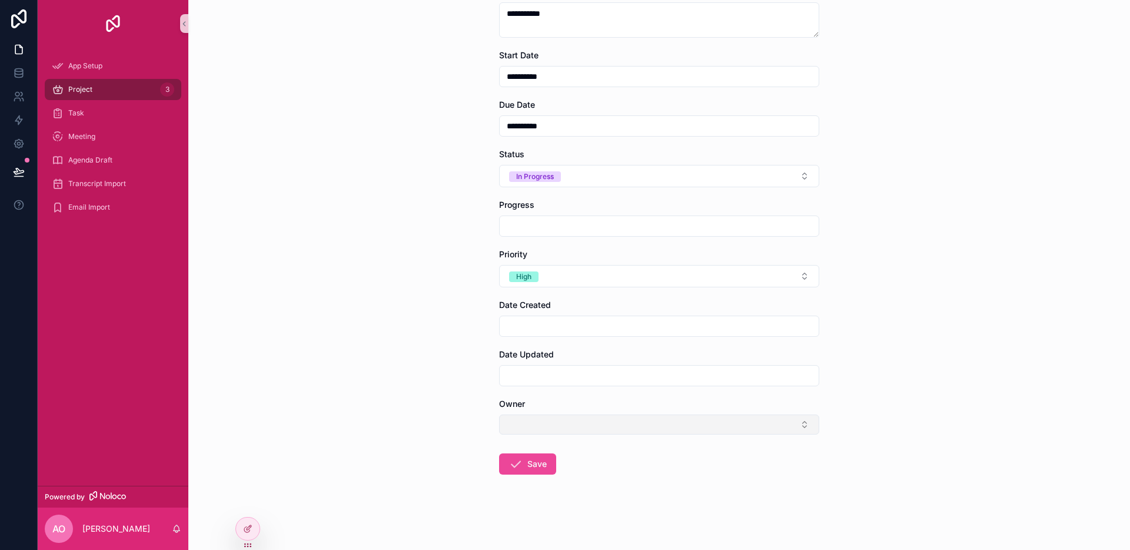
click at [527, 427] on button "Select Button" at bounding box center [659, 424] width 320 height 20
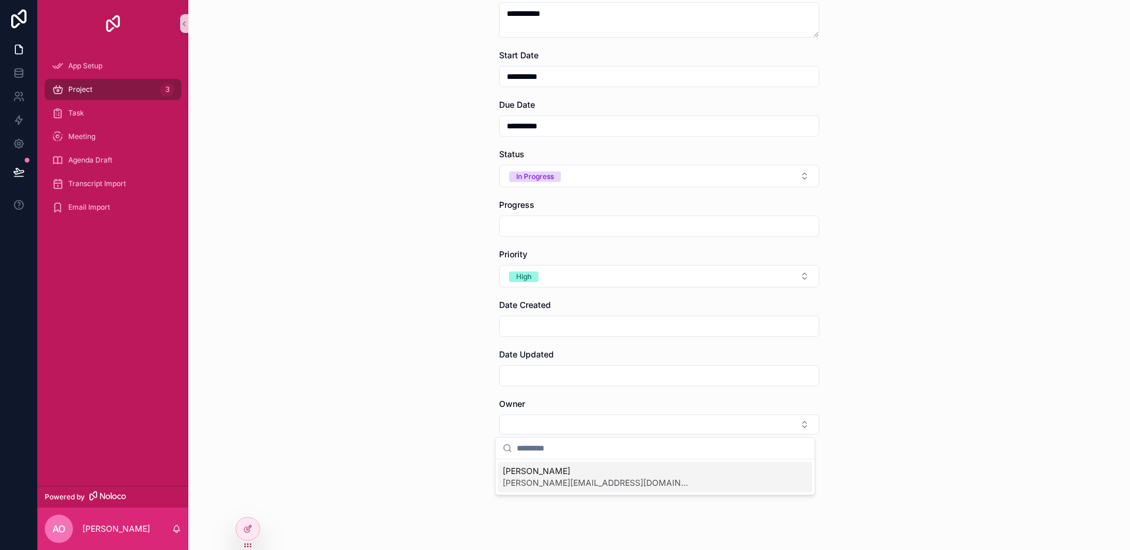
click at [534, 474] on span "[PERSON_NAME]" at bounding box center [597, 471] width 188 height 12
click at [534, 470] on button "Save" at bounding box center [527, 477] width 57 height 21
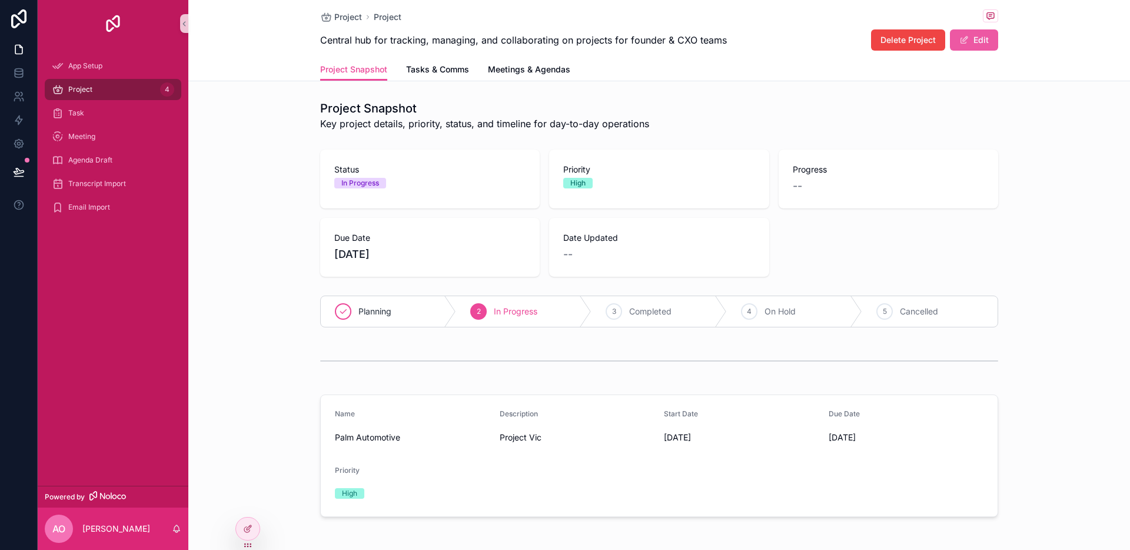
click at [969, 45] on button "Edit" at bounding box center [974, 39] width 48 height 21
click at [370, 112] on h1 "Project Snapshot" at bounding box center [484, 108] width 329 height 16
click at [349, 19] on span "Project" at bounding box center [348, 17] width 28 height 12
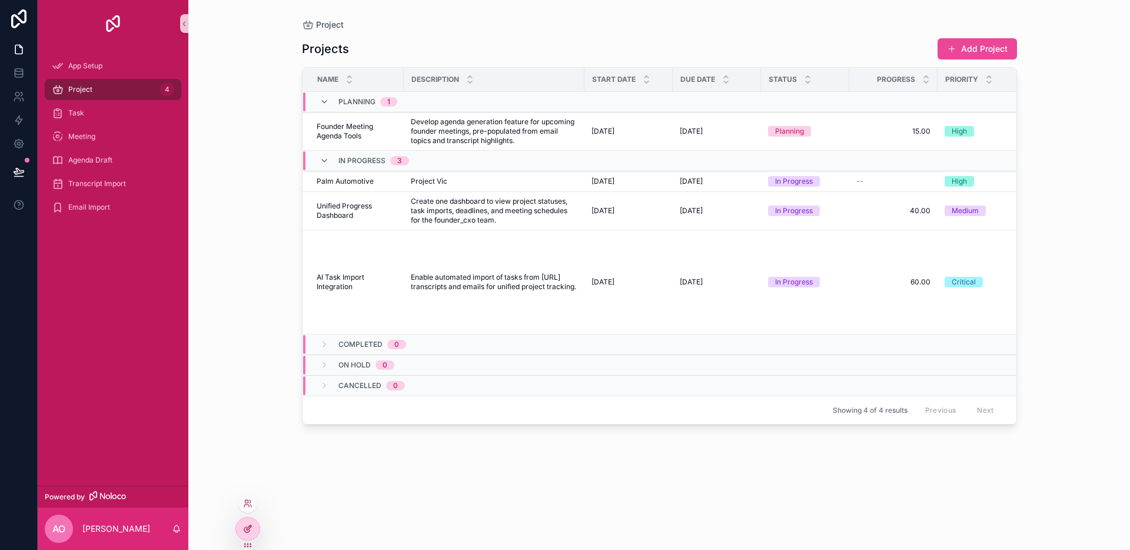
click at [249, 520] on div at bounding box center [248, 528] width 24 height 22
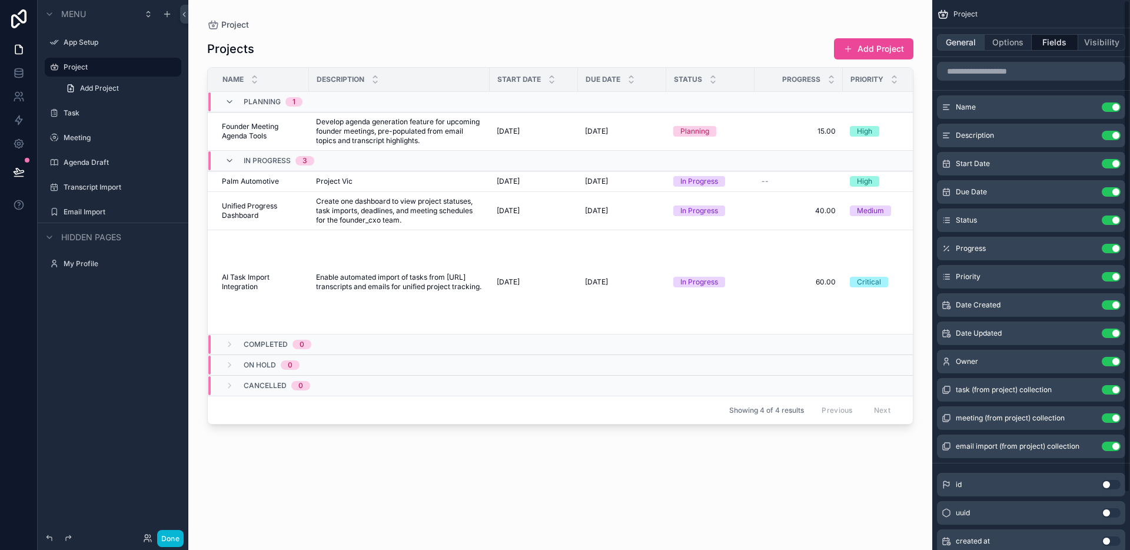
click at [966, 58] on div "scrollable content" at bounding box center [1031, 71] width 198 height 28
click at [938, 38] on button "General" at bounding box center [961, 42] width 48 height 16
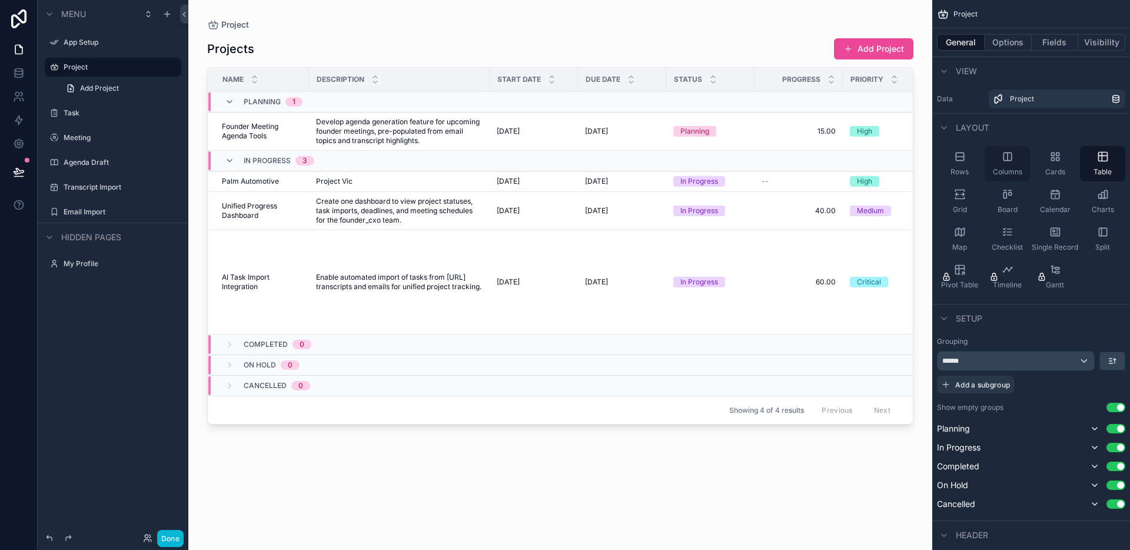
click at [1016, 157] on div "Columns" at bounding box center [1007, 163] width 45 height 35
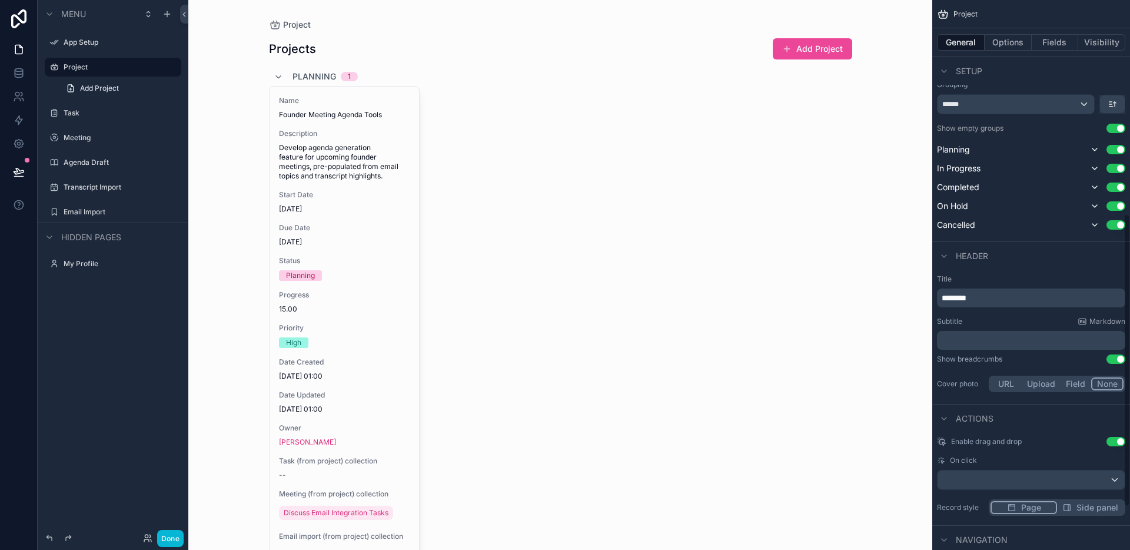
scroll to position [483, 0]
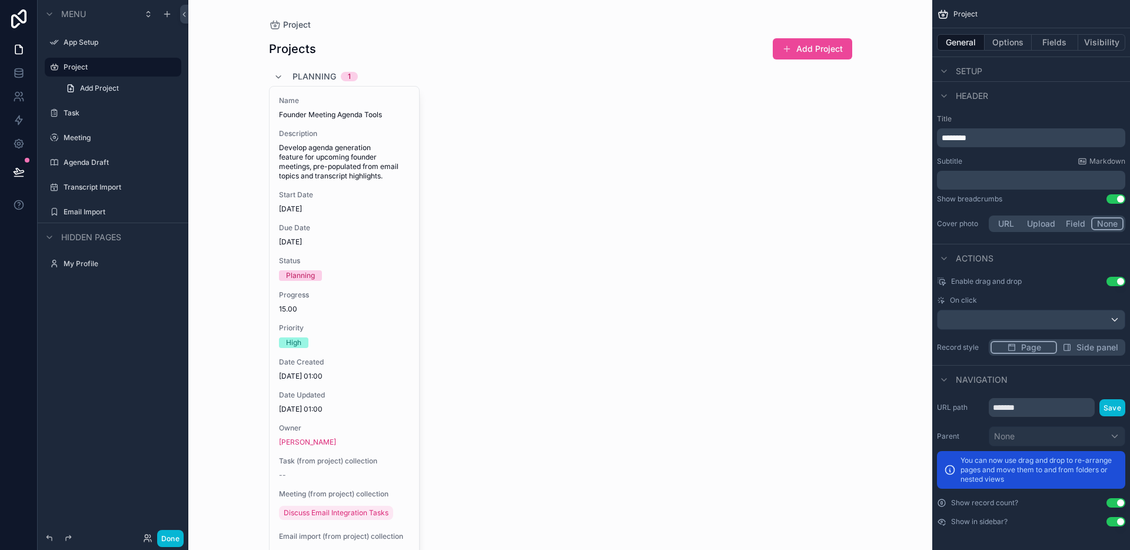
click at [1059, 225] on button "Upload" at bounding box center [1041, 223] width 39 height 13
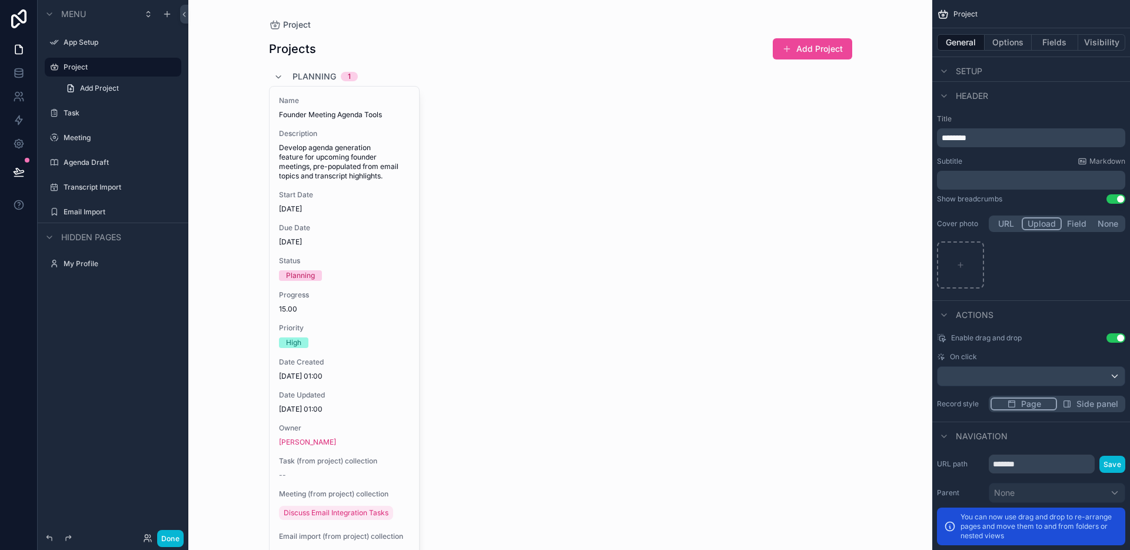
click at [1070, 221] on button "Field" at bounding box center [1077, 223] width 31 height 13
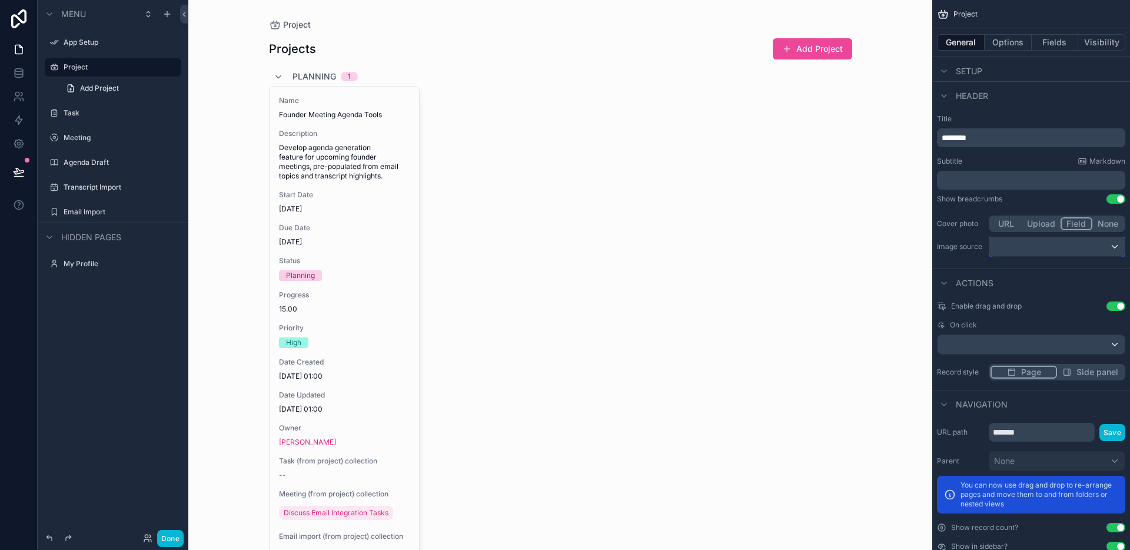
click at [1051, 245] on div "scrollable content" at bounding box center [1057, 246] width 135 height 19
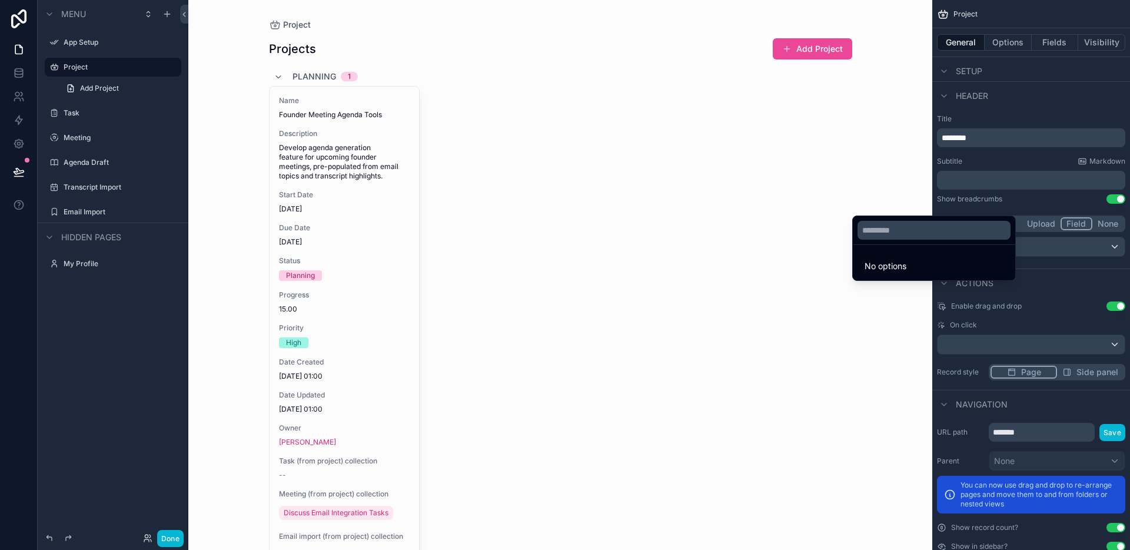
click at [1051, 245] on div "scrollable content" at bounding box center [565, 275] width 1130 height 550
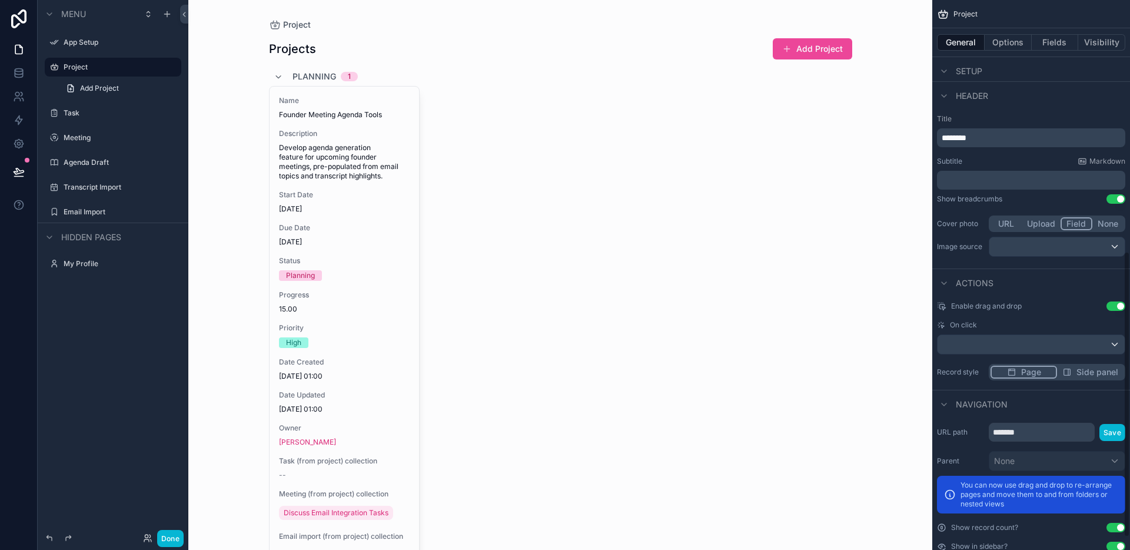
click at [1035, 224] on button "Upload" at bounding box center [1041, 223] width 39 height 13
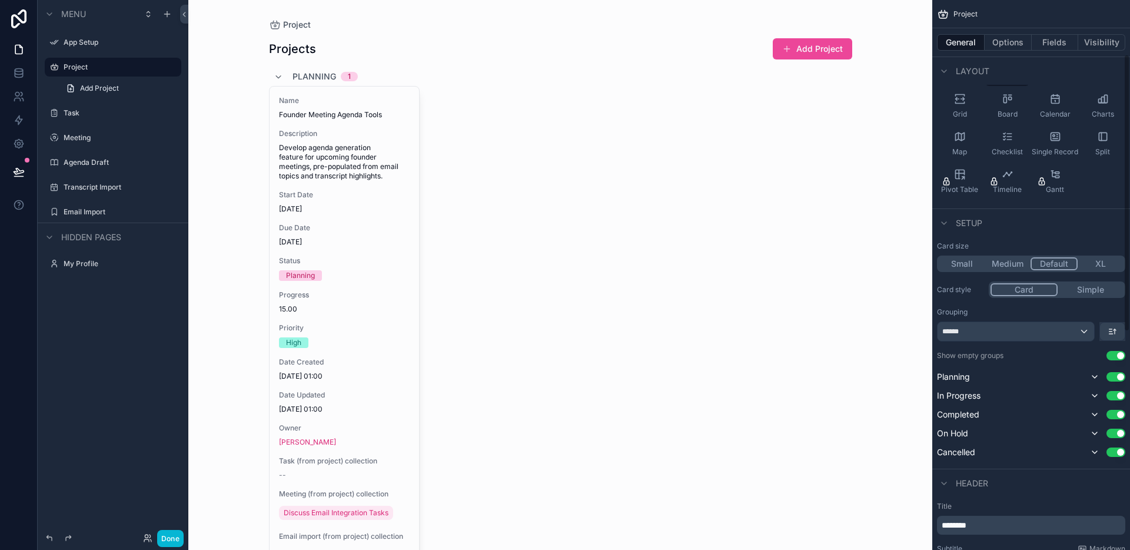
scroll to position [87, 0]
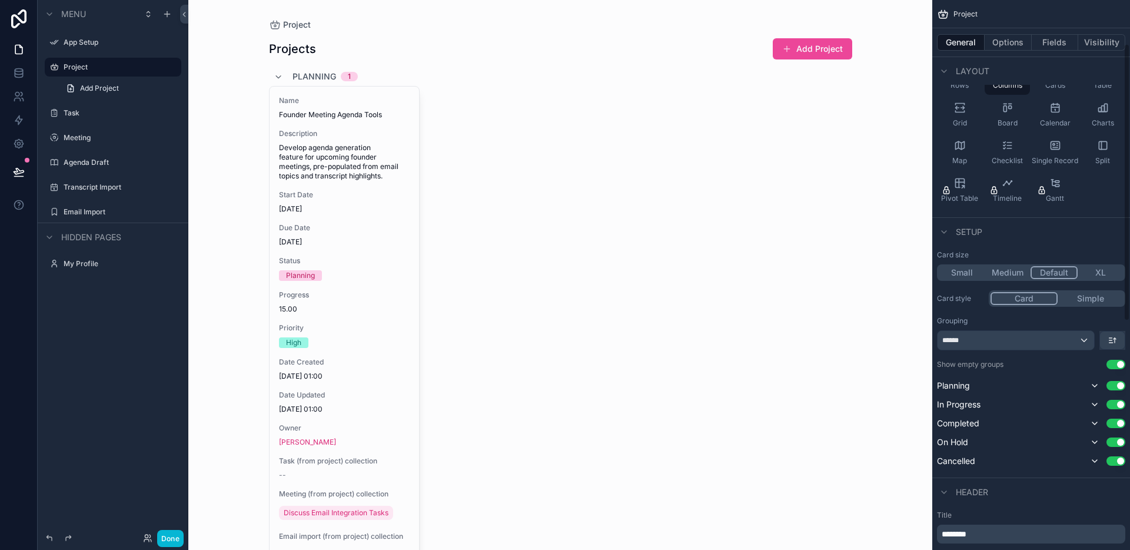
click at [966, 276] on button "Small" at bounding box center [962, 272] width 46 height 13
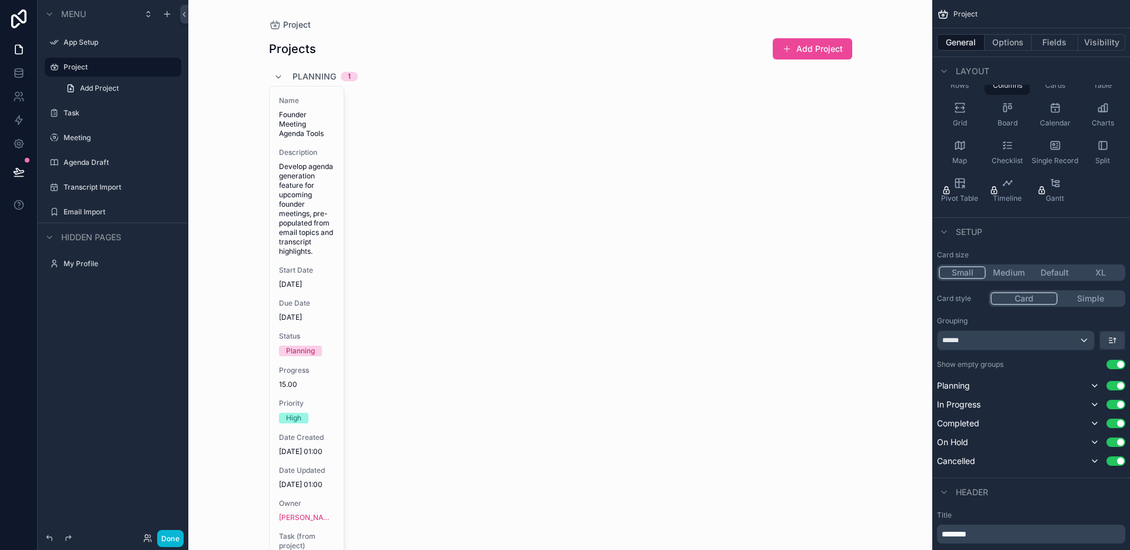
click at [1028, 275] on button "Medium" at bounding box center [1009, 272] width 46 height 13
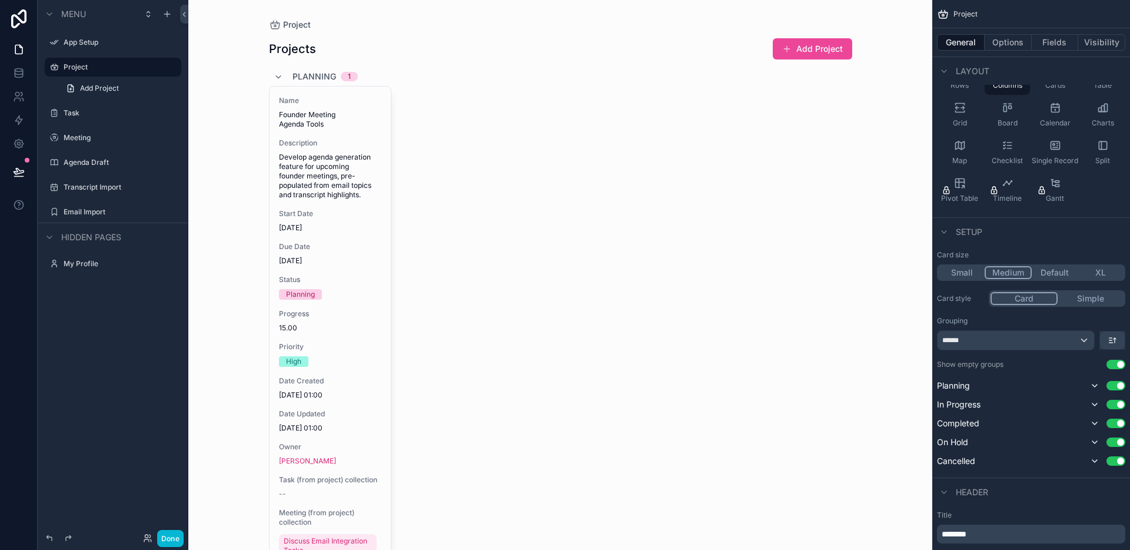
click at [1051, 273] on button "Default" at bounding box center [1055, 272] width 46 height 13
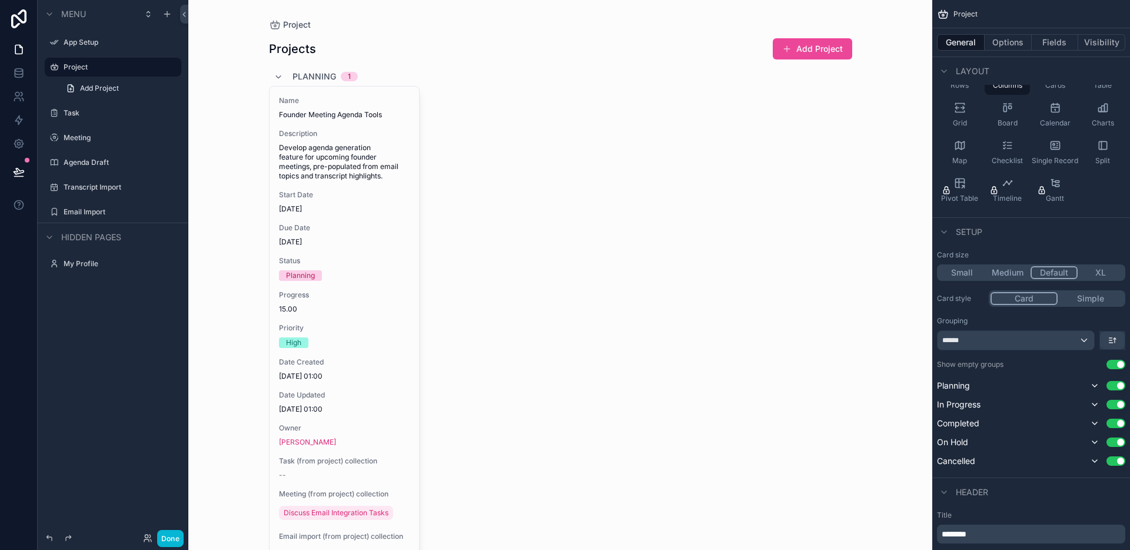
click at [1077, 301] on button "Simple" at bounding box center [1091, 298] width 66 height 13
click at [1024, 297] on button "Card" at bounding box center [1024, 298] width 66 height 13
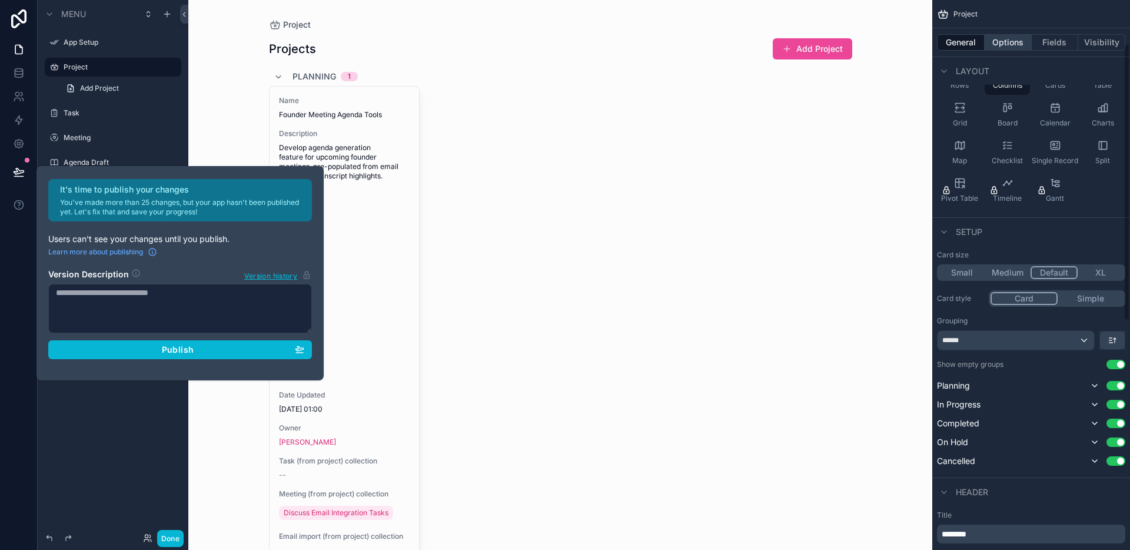
click at [1007, 47] on button "Options" at bounding box center [1008, 42] width 47 height 16
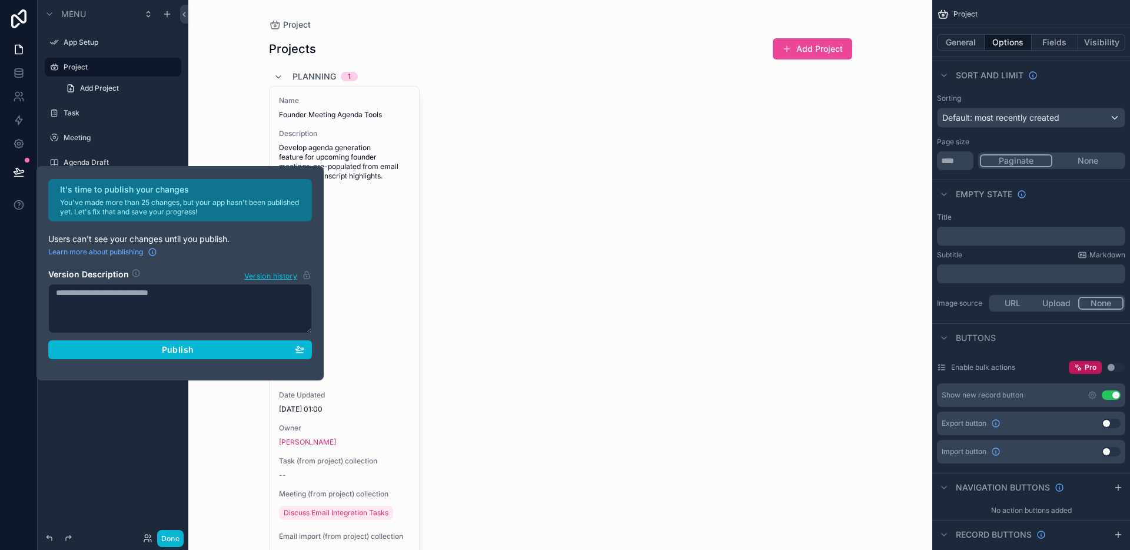
click at [253, 308] on textarea at bounding box center [180, 308] width 264 height 49
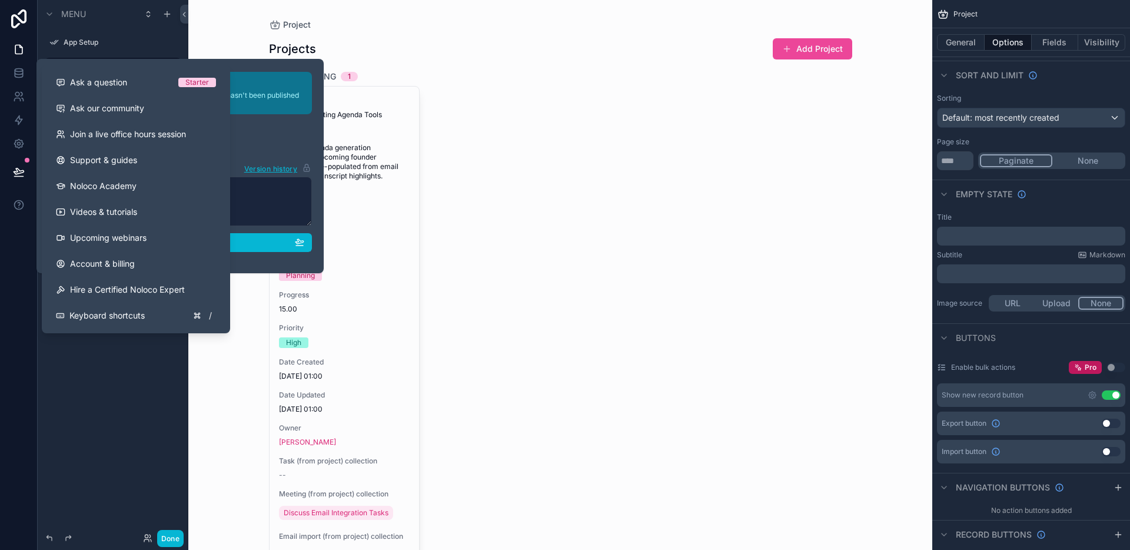
click at [128, 367] on div "Menu App Setup Project Add Project Task Meeting Agenda Draft Transcript Import …" at bounding box center [113, 268] width 151 height 536
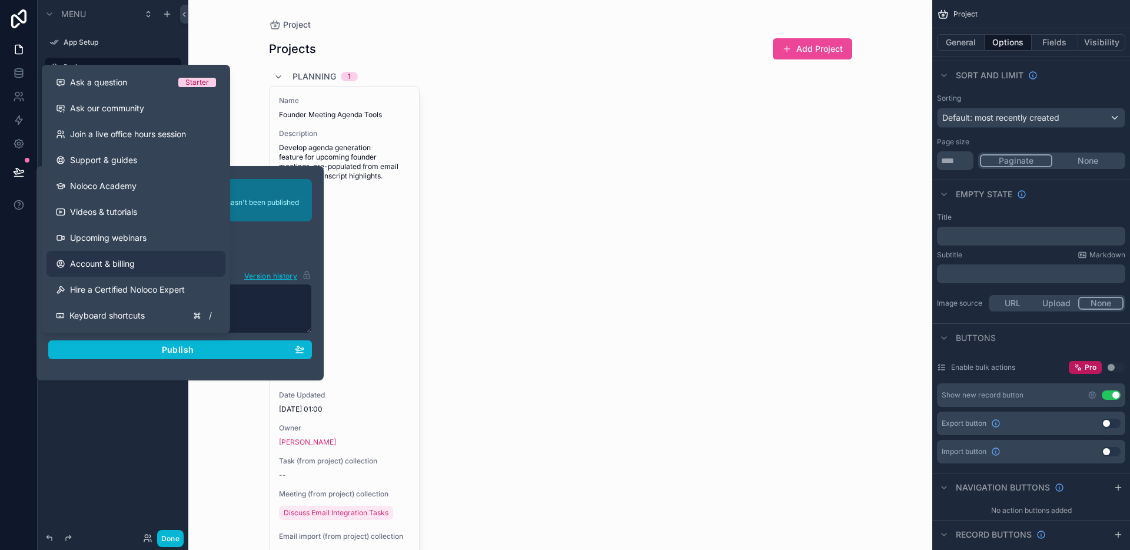
click at [112, 272] on div "It's time to publish your changes You've made more than 25 changes, but your ap…" at bounding box center [565, 275] width 1130 height 550
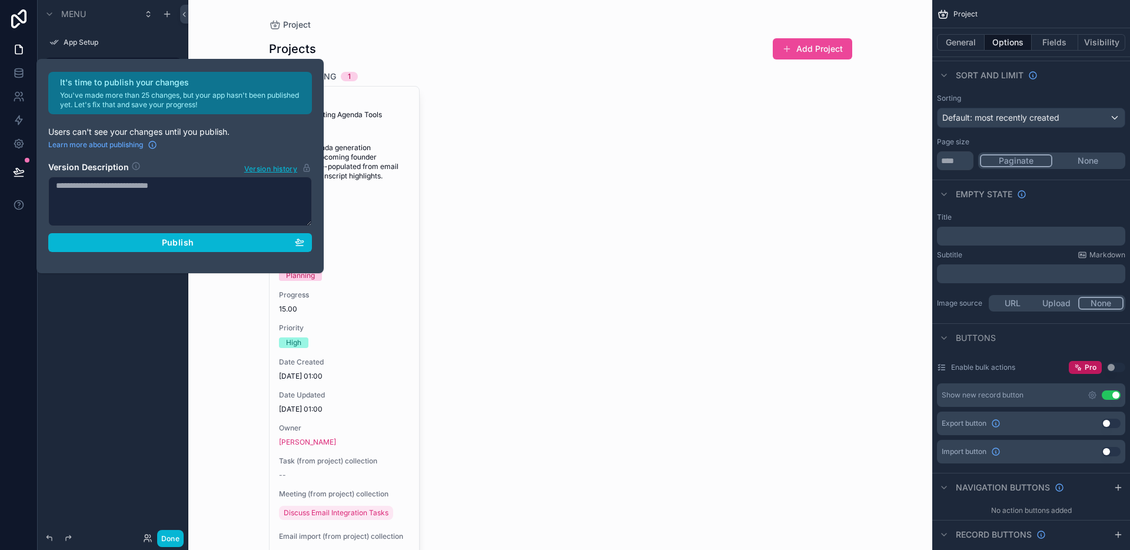
click at [127, 251] on div "It's time to publish your changes You've made more than 25 changes, but your ap…" at bounding box center [180, 166] width 273 height 188
click at [128, 249] on button "Publish" at bounding box center [180, 242] width 264 height 19
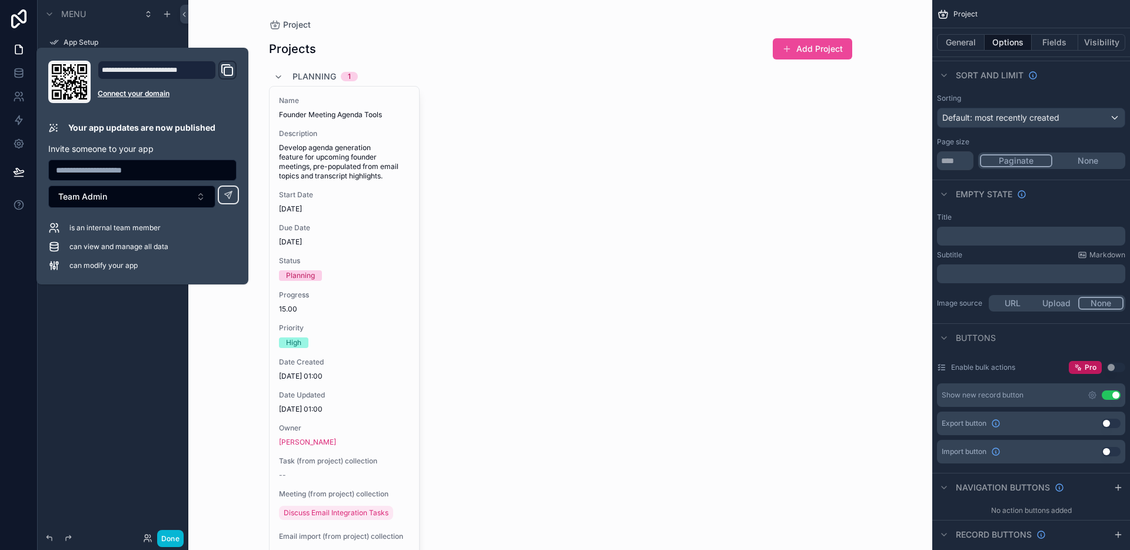
click at [147, 311] on div "Menu App Setup Project Add Project Task Meeting Agenda Draft Transcript Import …" at bounding box center [113, 268] width 151 height 536
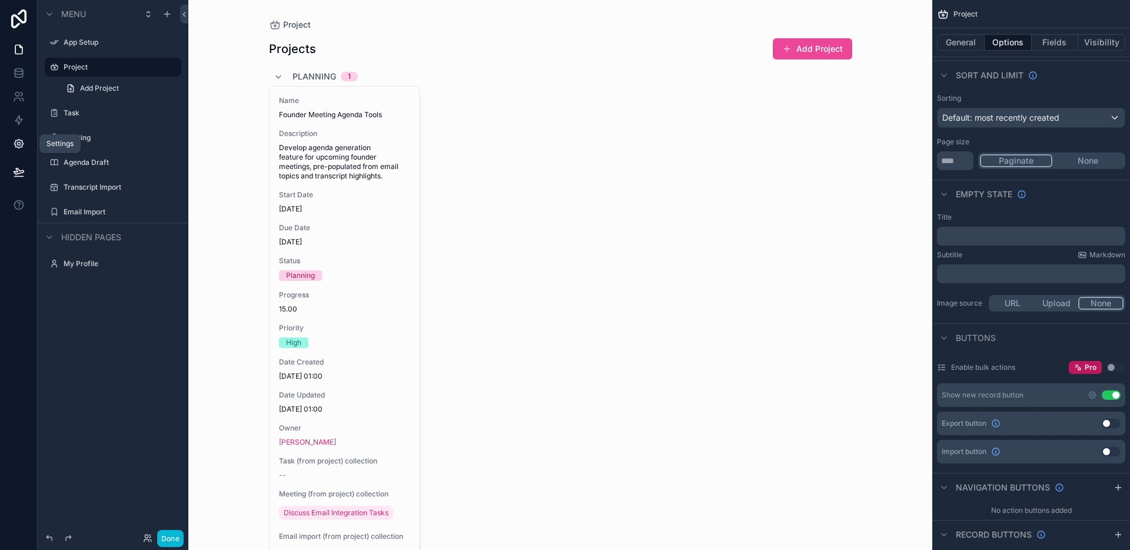
click at [24, 147] on icon at bounding box center [19, 144] width 12 height 12
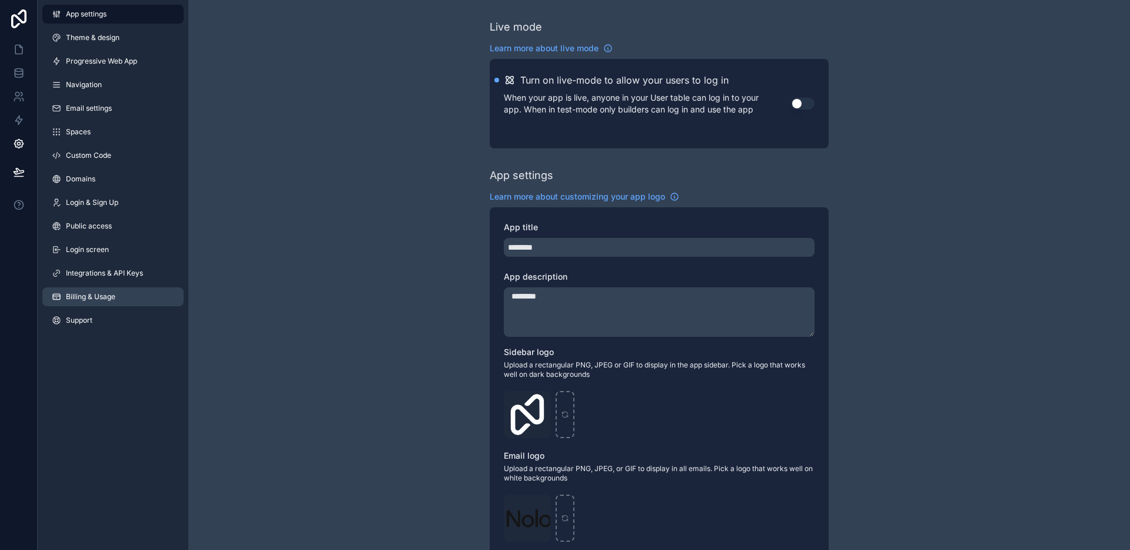
click at [101, 302] on link "Billing & Usage" at bounding box center [112, 296] width 141 height 19
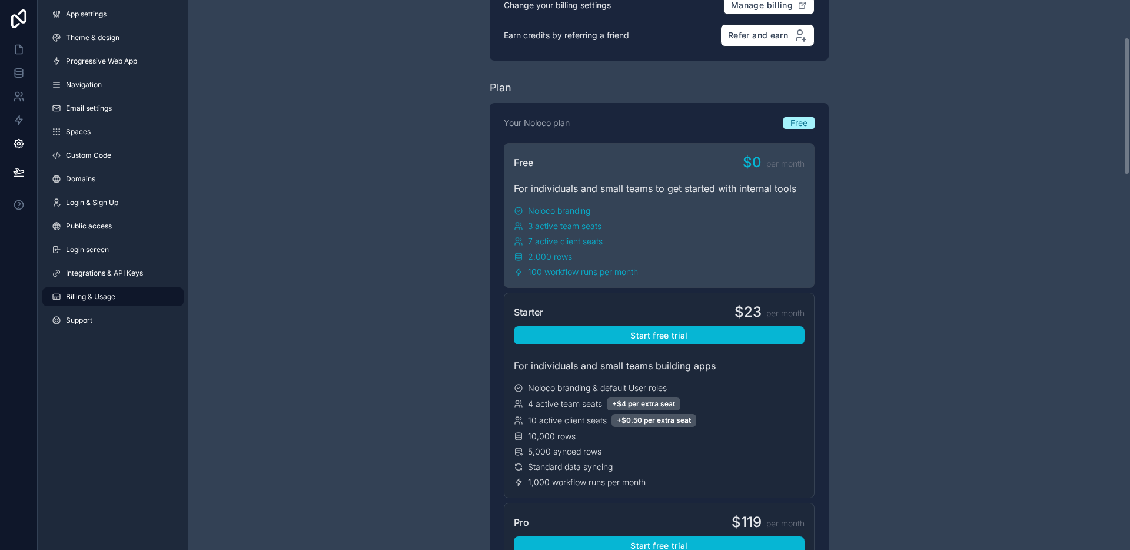
scroll to position [19, 0]
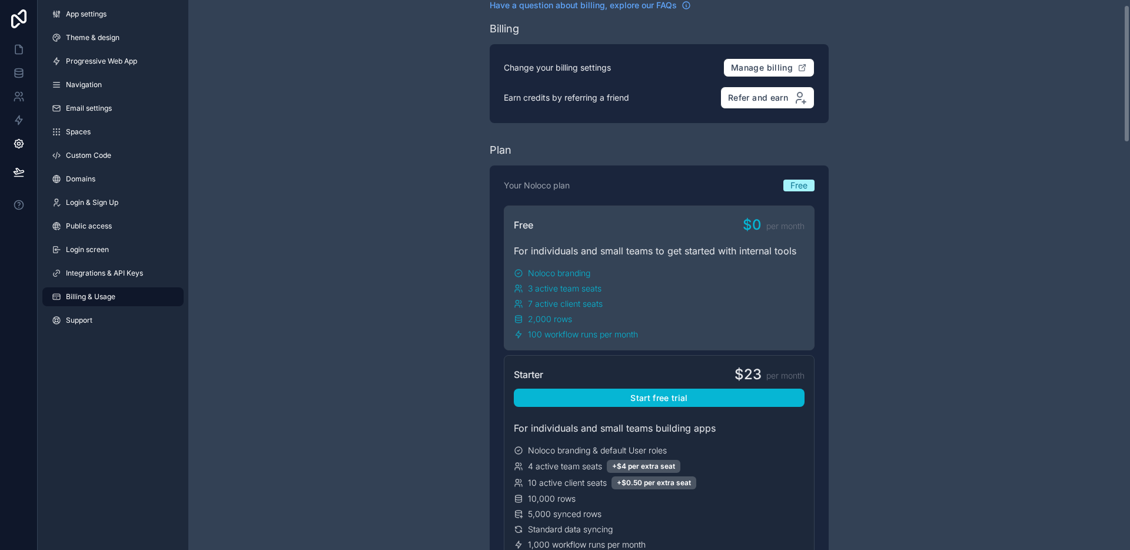
click at [697, 289] on div "3 active team seats" at bounding box center [659, 289] width 291 height 12
click at [68, 54] on link "Progressive Web App" at bounding box center [112, 61] width 141 height 19
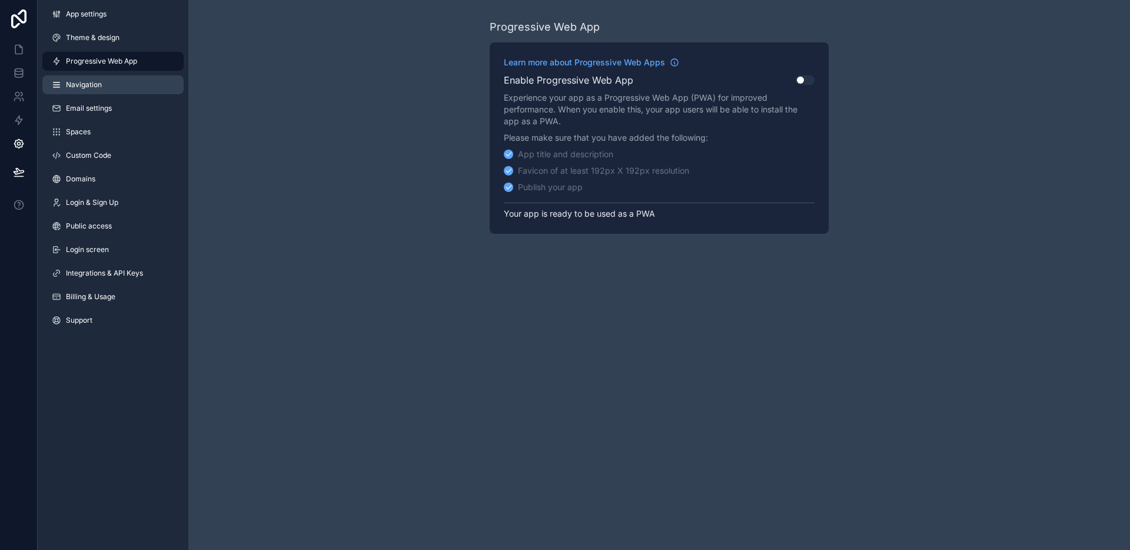
click at [82, 86] on span "Navigation" at bounding box center [84, 84] width 36 height 9
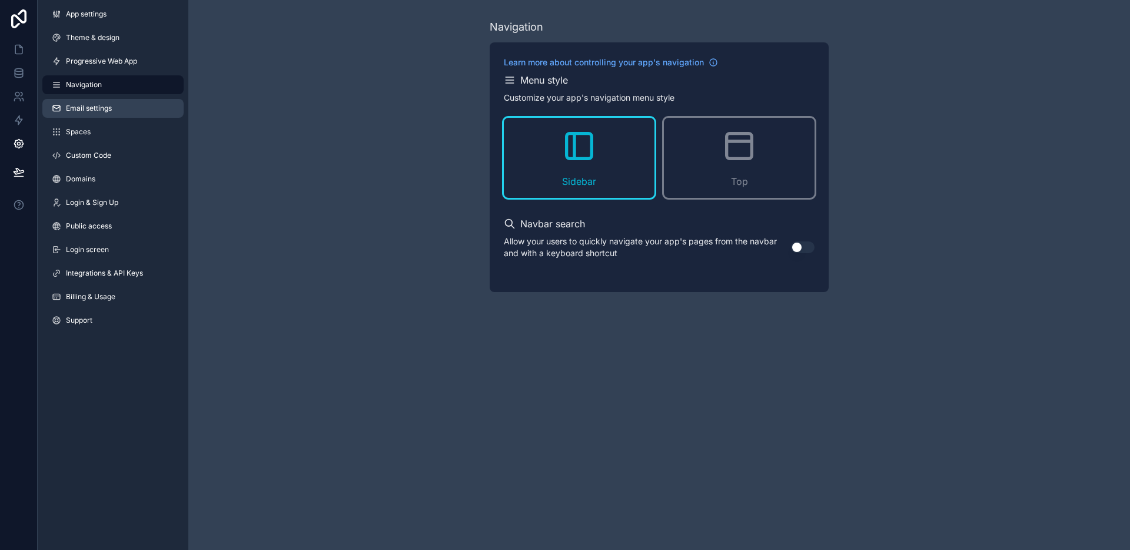
click at [91, 113] on link "Email settings" at bounding box center [112, 108] width 141 height 19
